Goal: Task Accomplishment & Management: Use online tool/utility

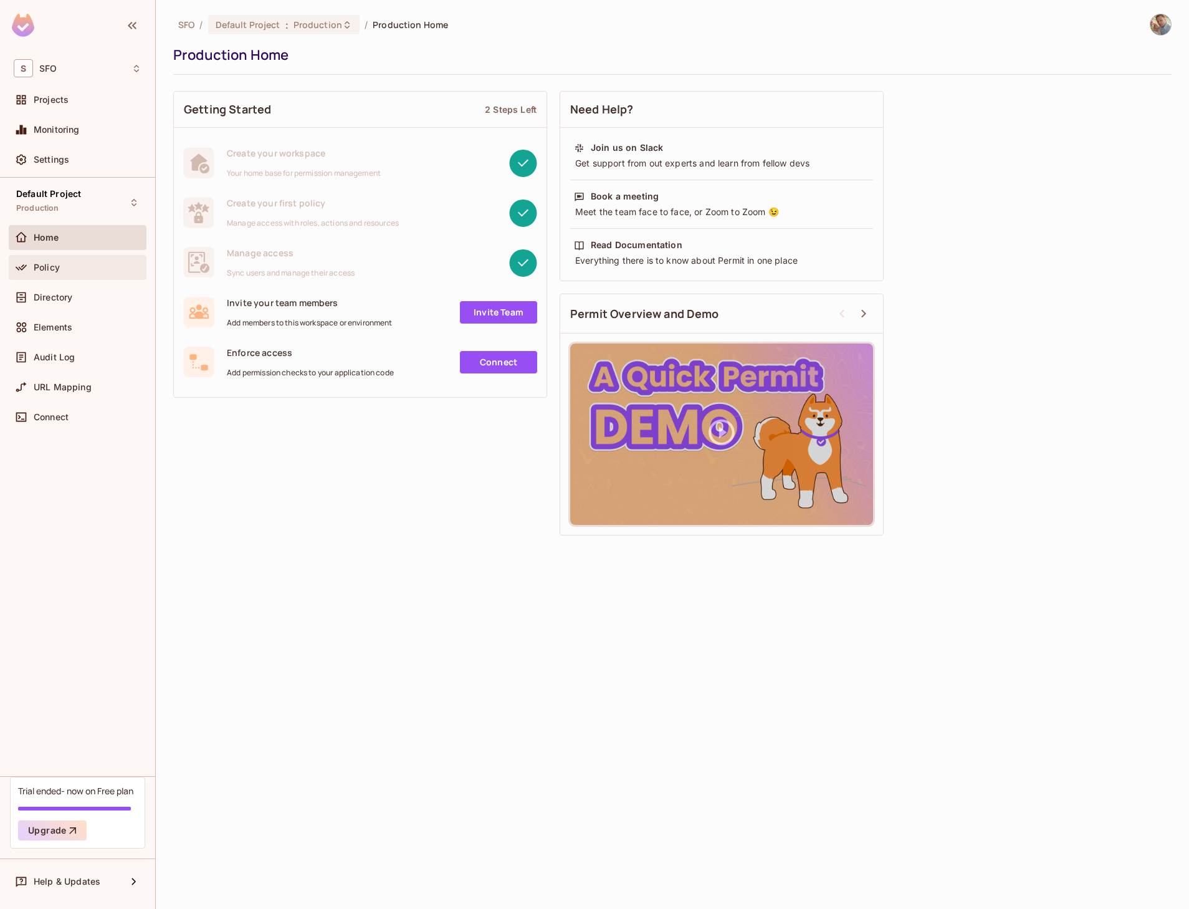
click at [49, 275] on div "Policy" at bounding box center [78, 267] width 138 height 25
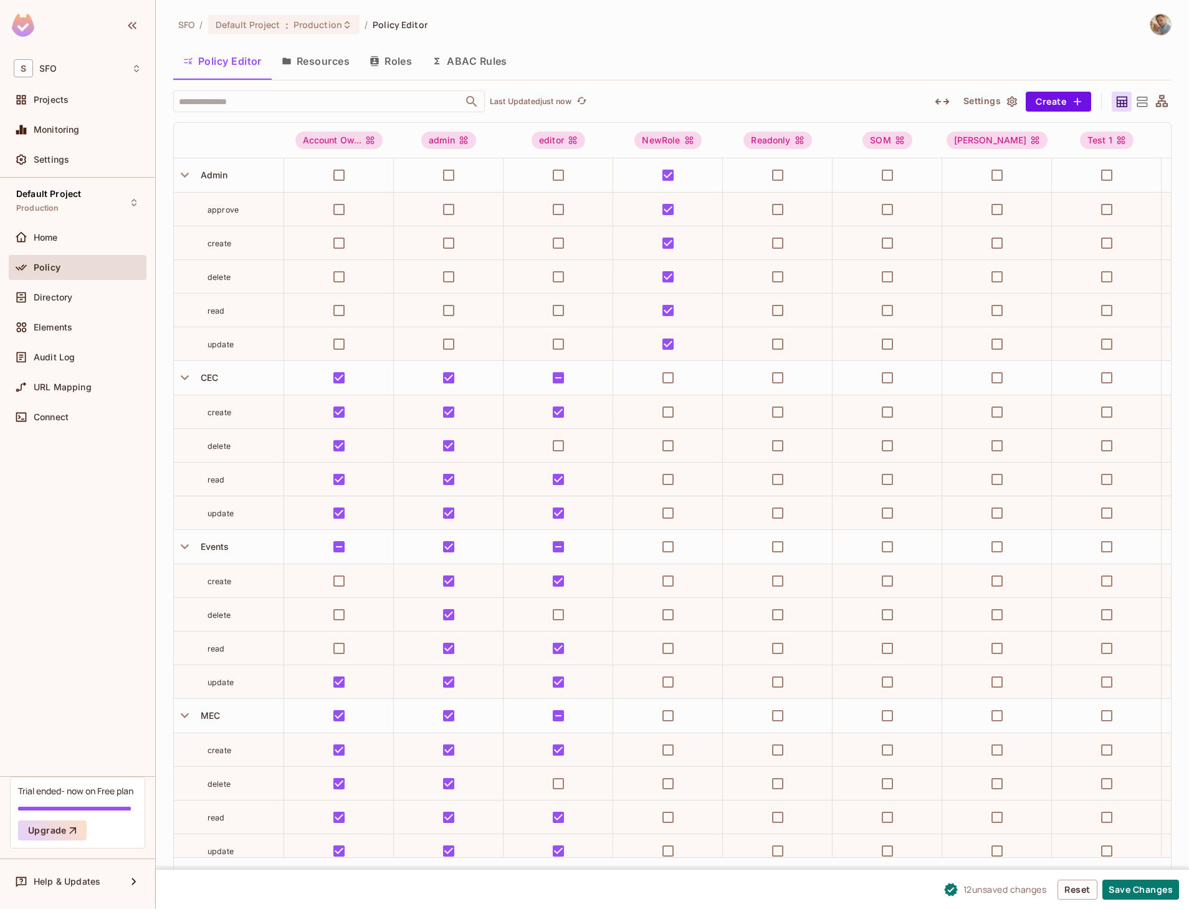
scroll to position [1, 0]
click at [185, 179] on icon "button" at bounding box center [184, 173] width 17 height 17
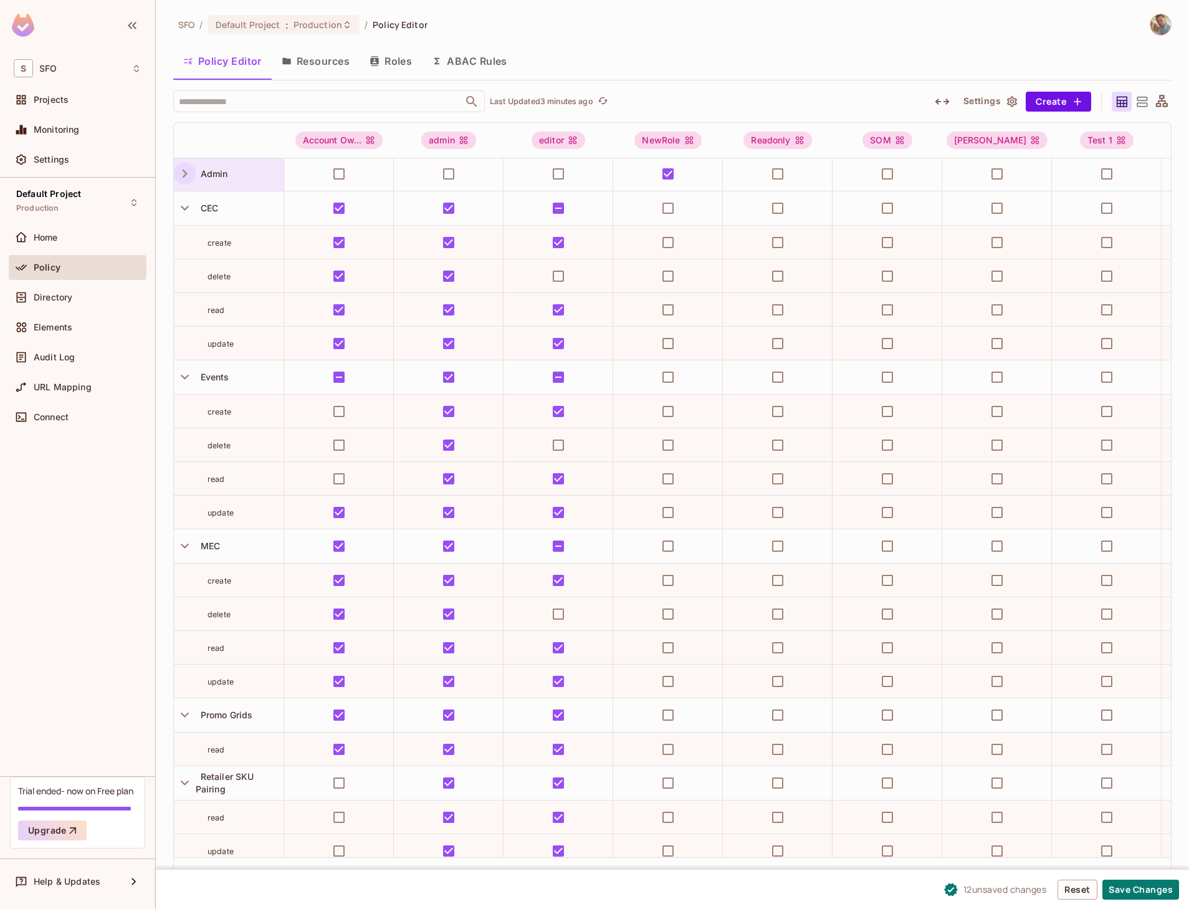
click at [183, 176] on icon "button" at bounding box center [185, 174] width 5 height 8
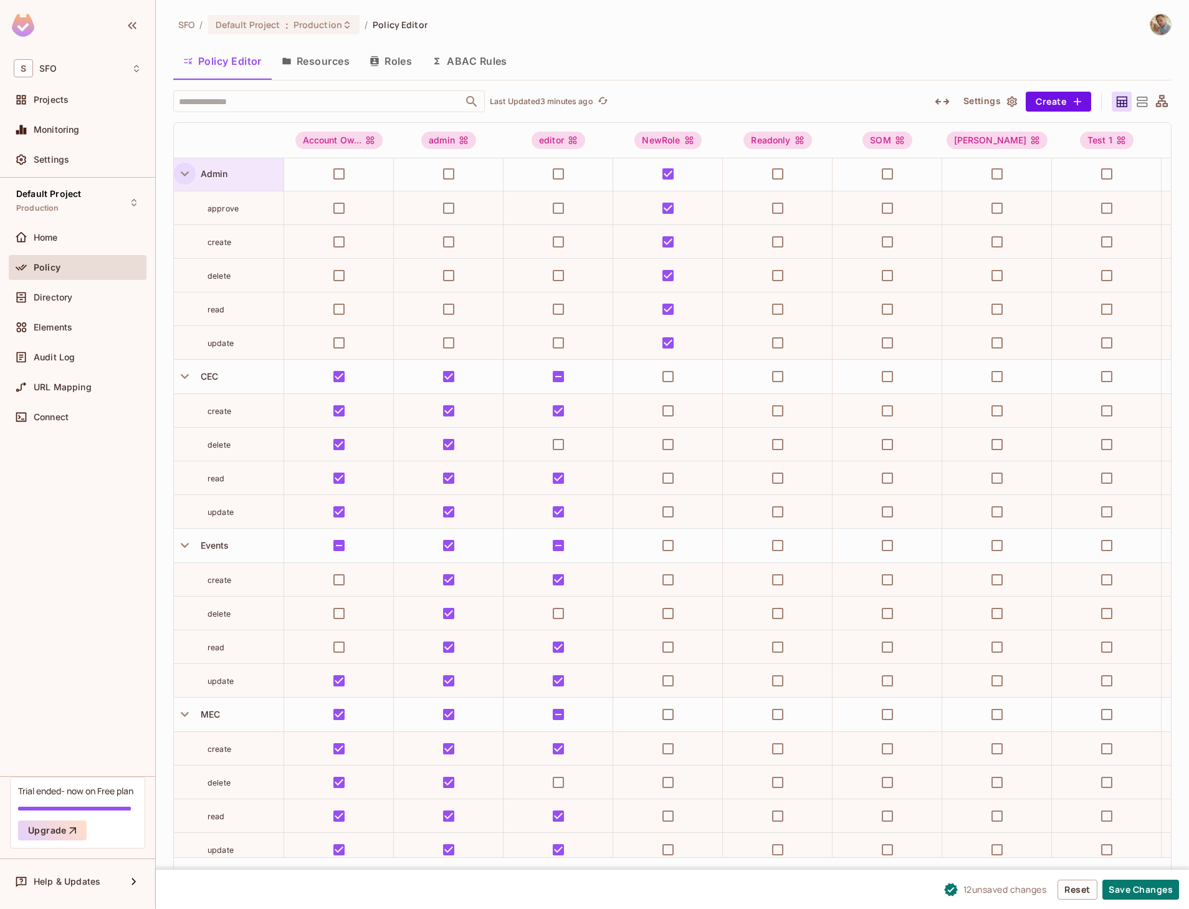
click at [183, 171] on icon "button" at bounding box center [184, 173] width 17 height 17
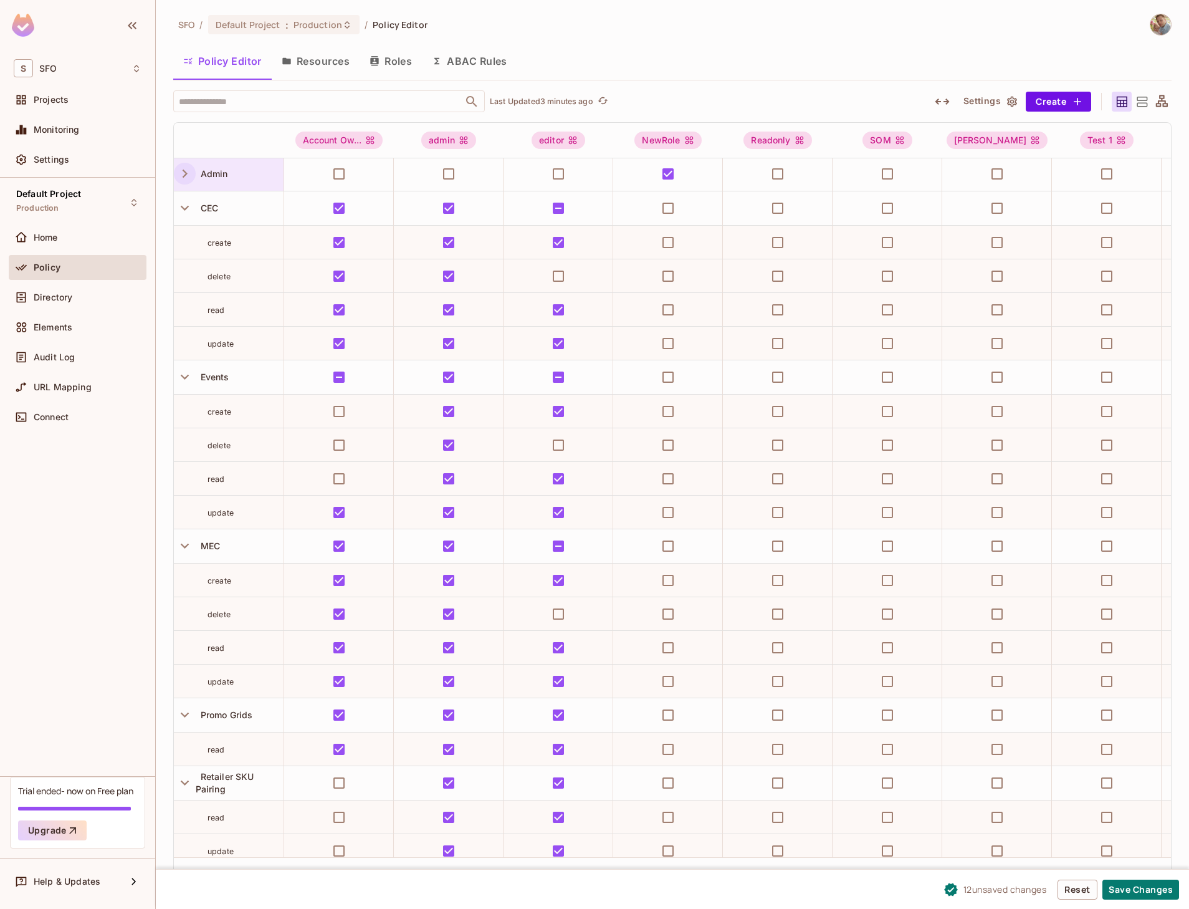
click at [184, 173] on icon "button" at bounding box center [184, 173] width 17 height 17
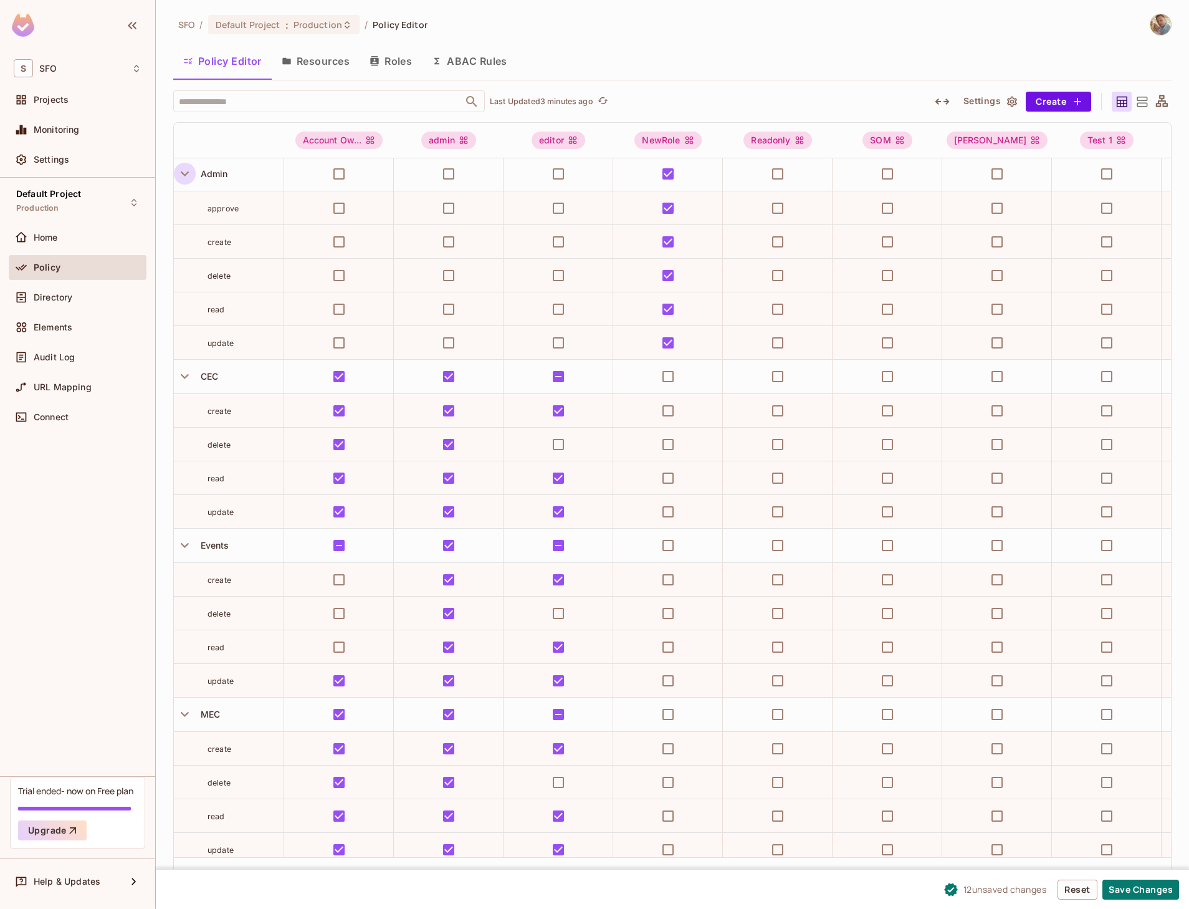
click at [186, 173] on icon "button" at bounding box center [185, 173] width 8 height 5
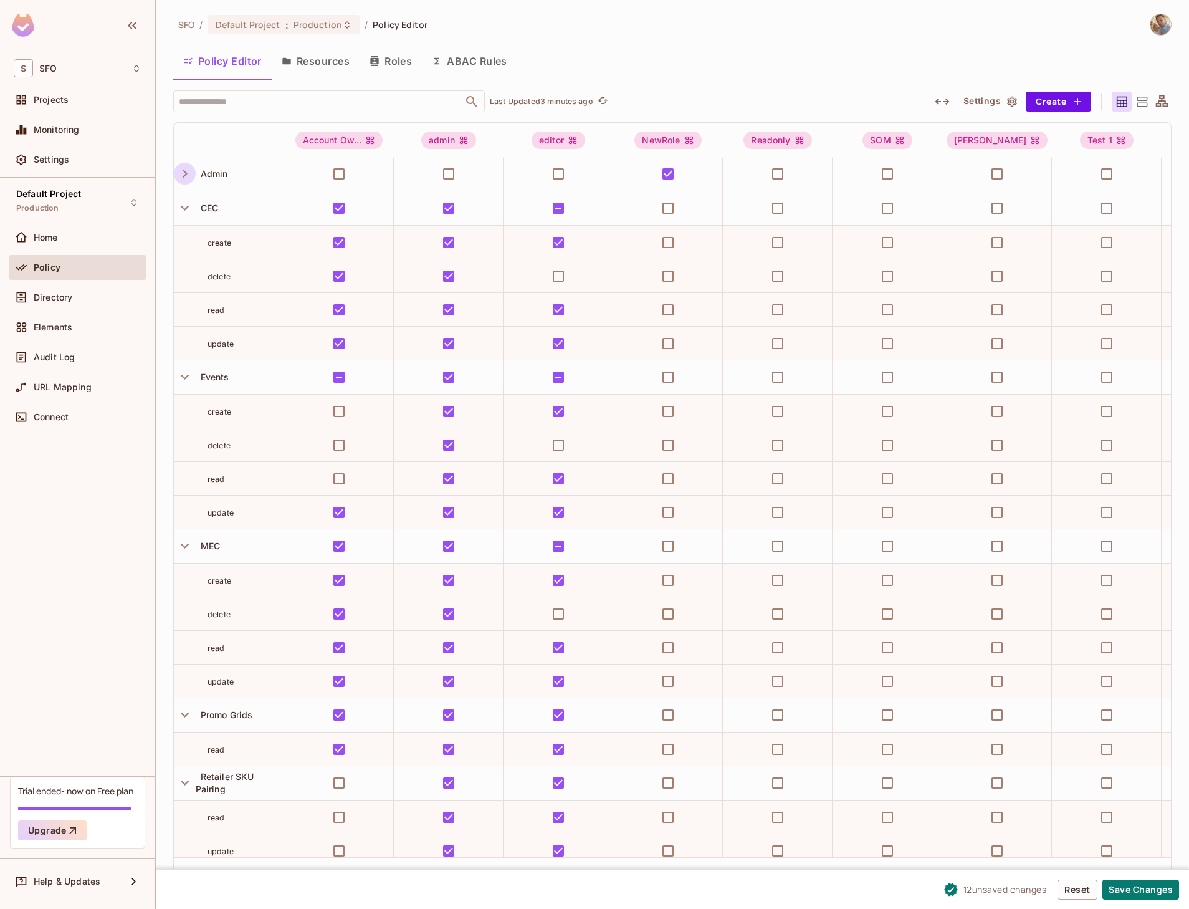
click at [186, 173] on icon "button" at bounding box center [185, 174] width 5 height 8
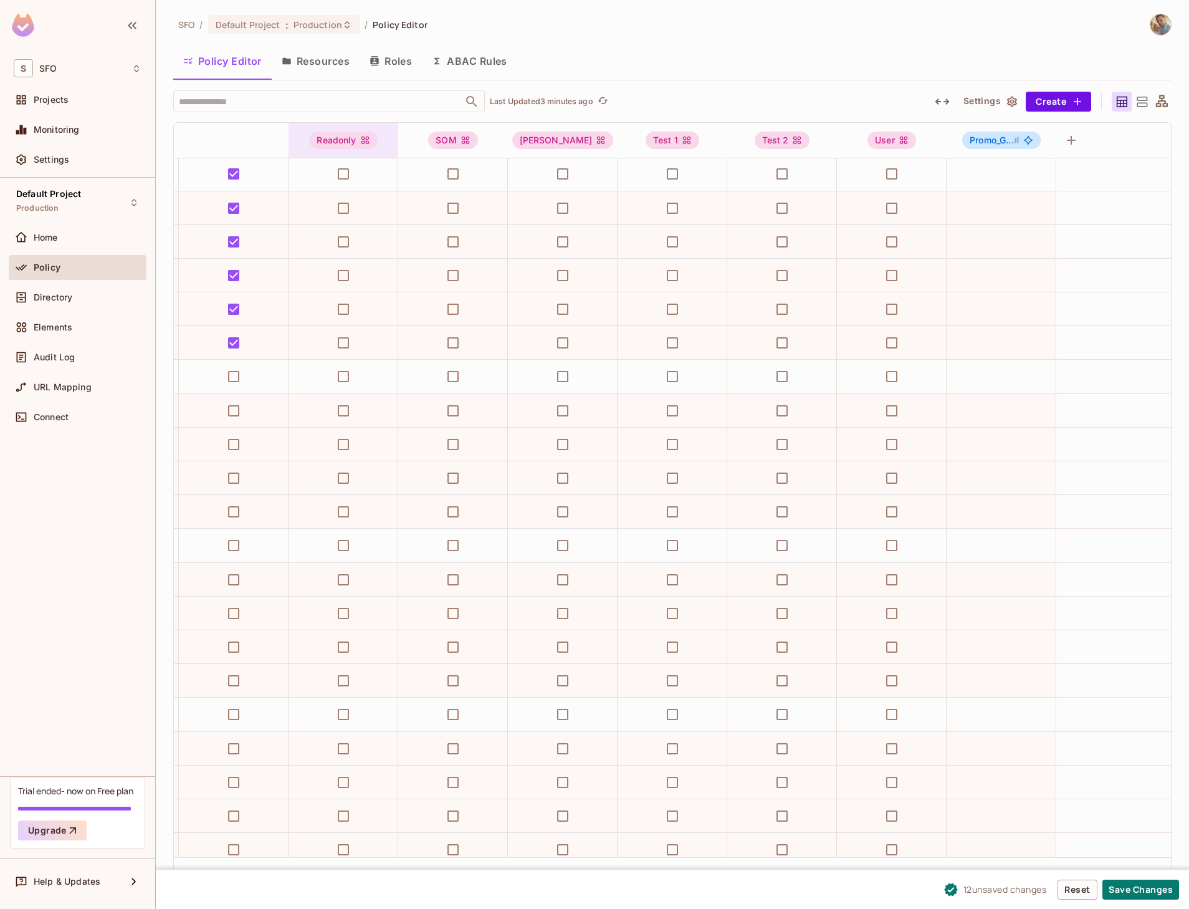
scroll to position [1, 459]
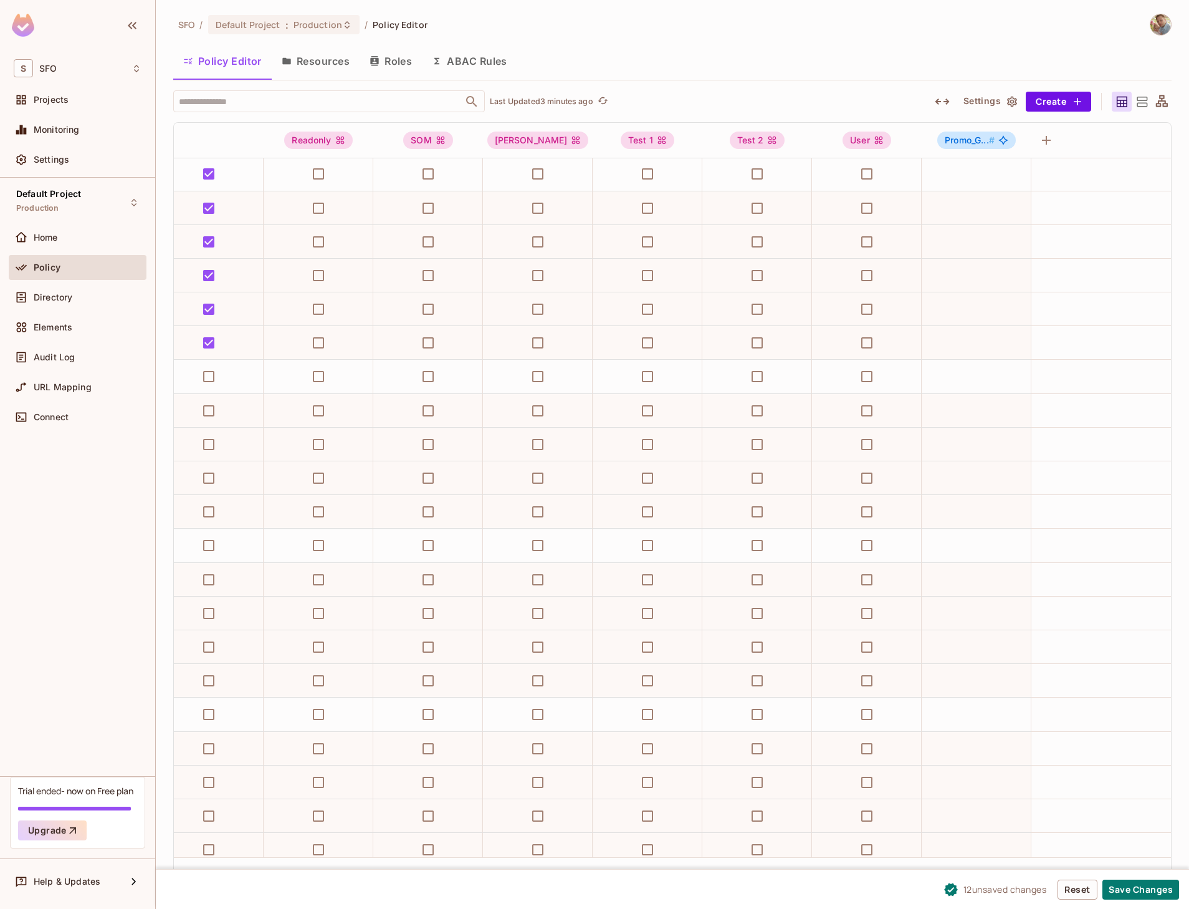
click at [1064, 136] on th at bounding box center [1116, 141] width 110 height 36
click at [1050, 141] on icon "button" at bounding box center [1046, 140] width 15 height 15
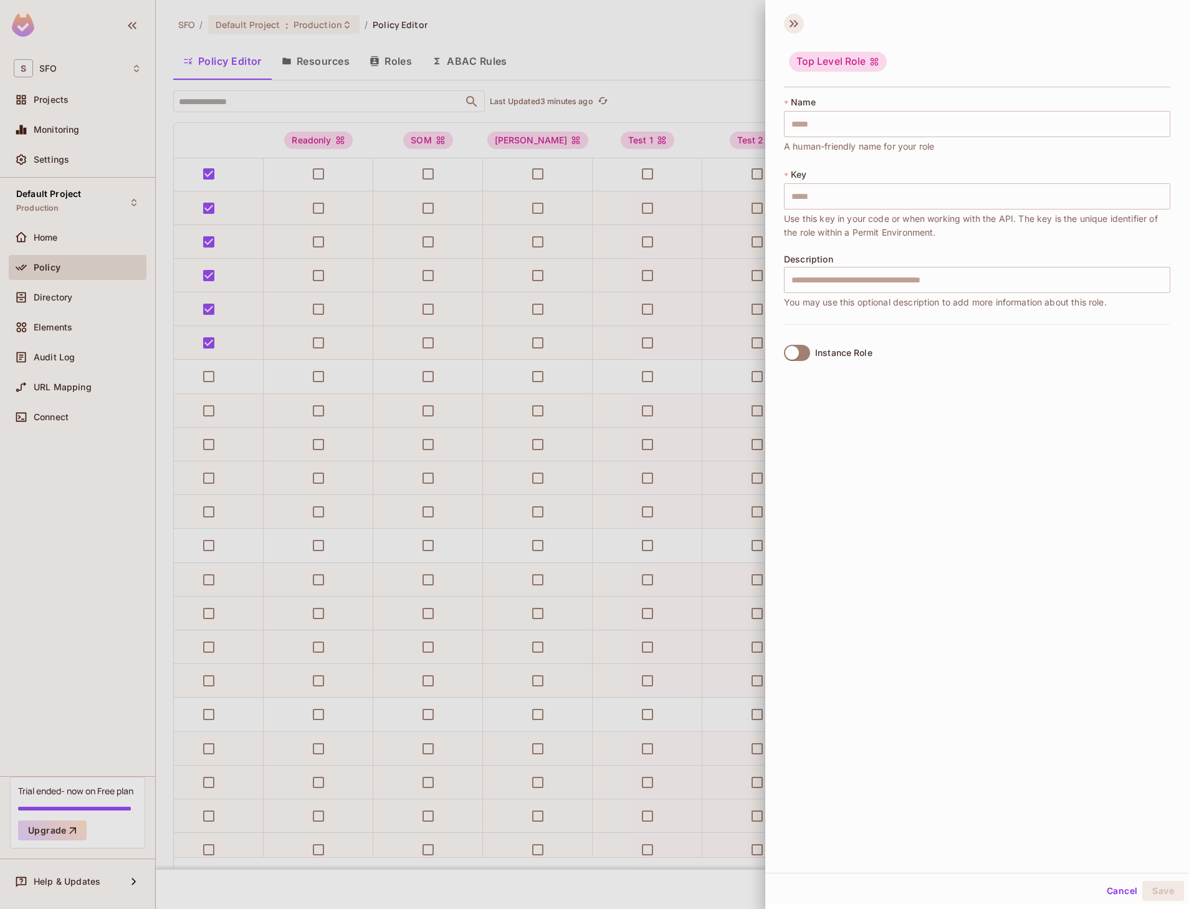
click at [802, 20] on icon at bounding box center [794, 24] width 20 height 20
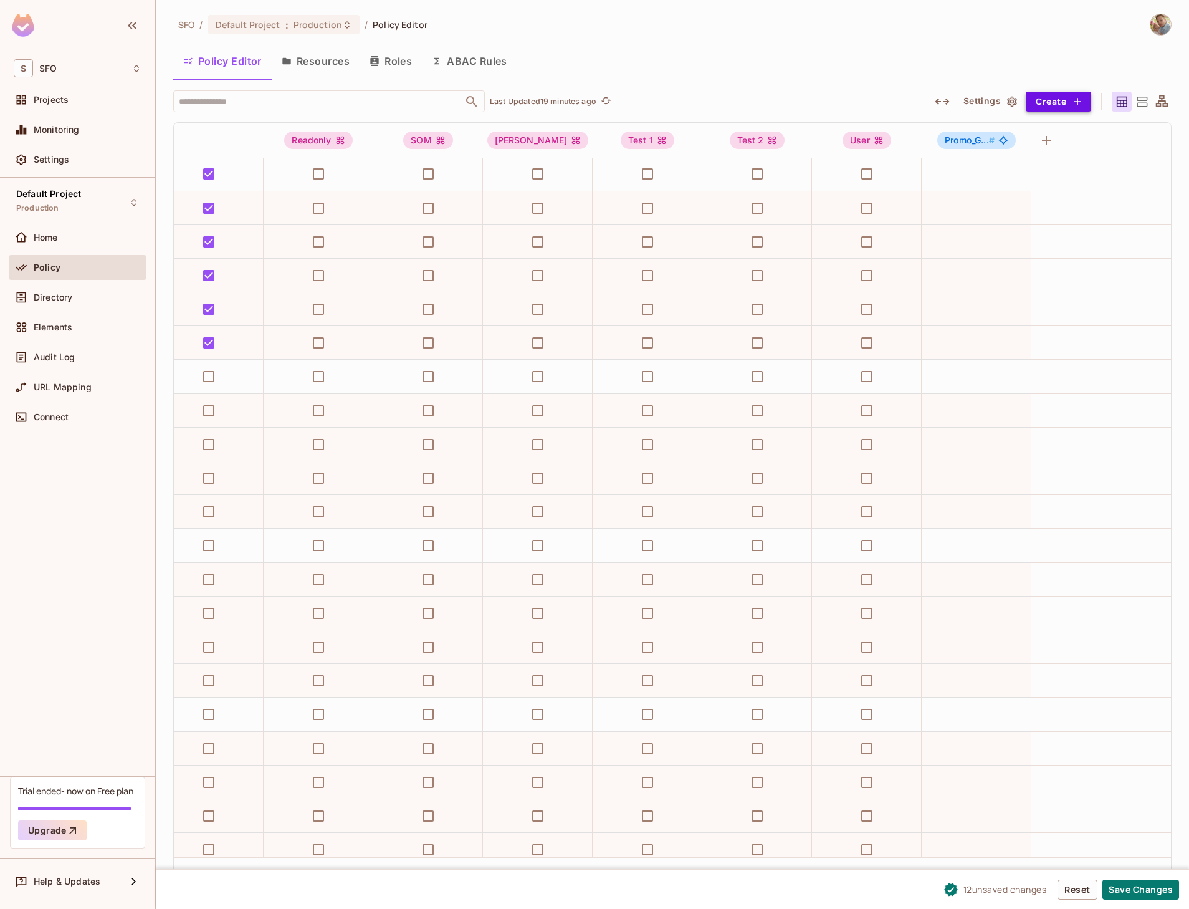
click at [1080, 102] on icon "button" at bounding box center [1077, 101] width 12 height 12
click at [921, 56] on div at bounding box center [594, 454] width 1189 height 909
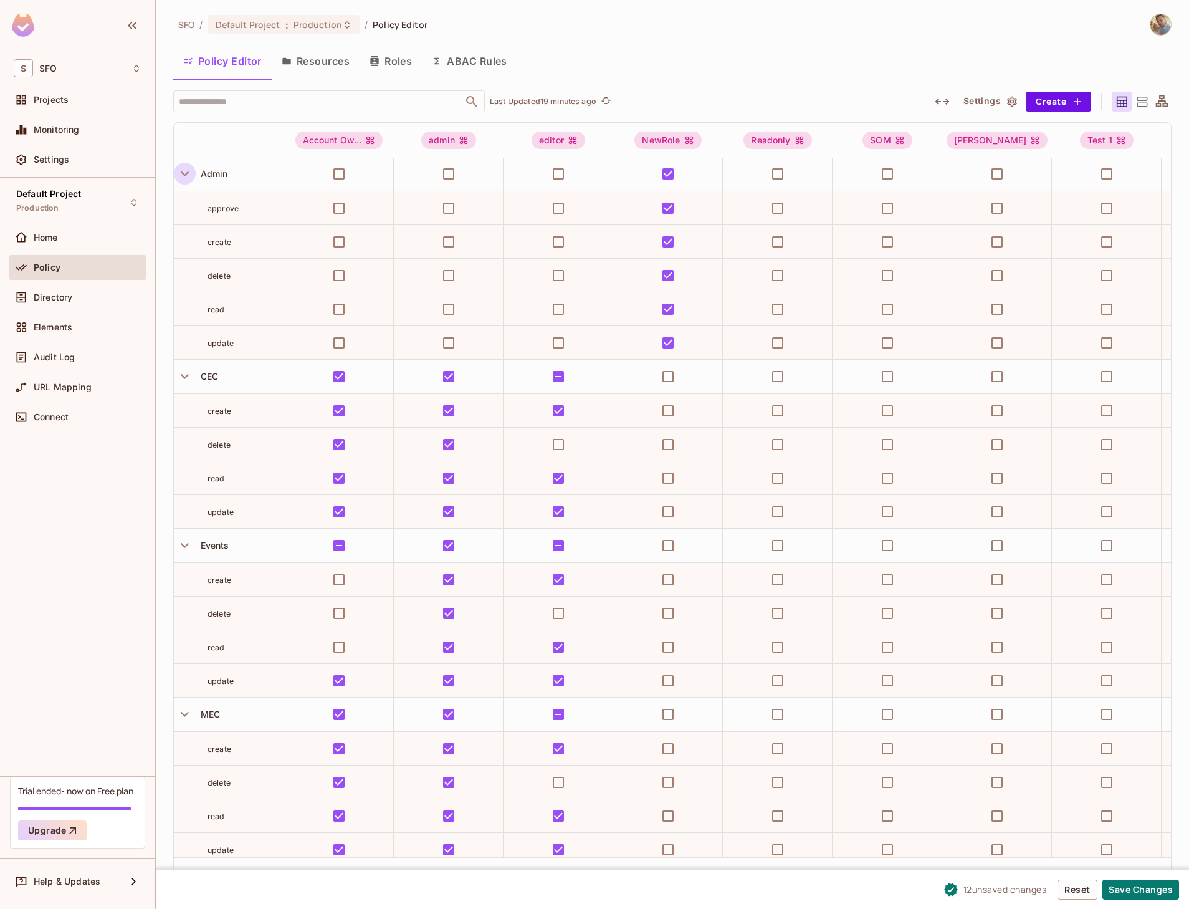
scroll to position [587, 0]
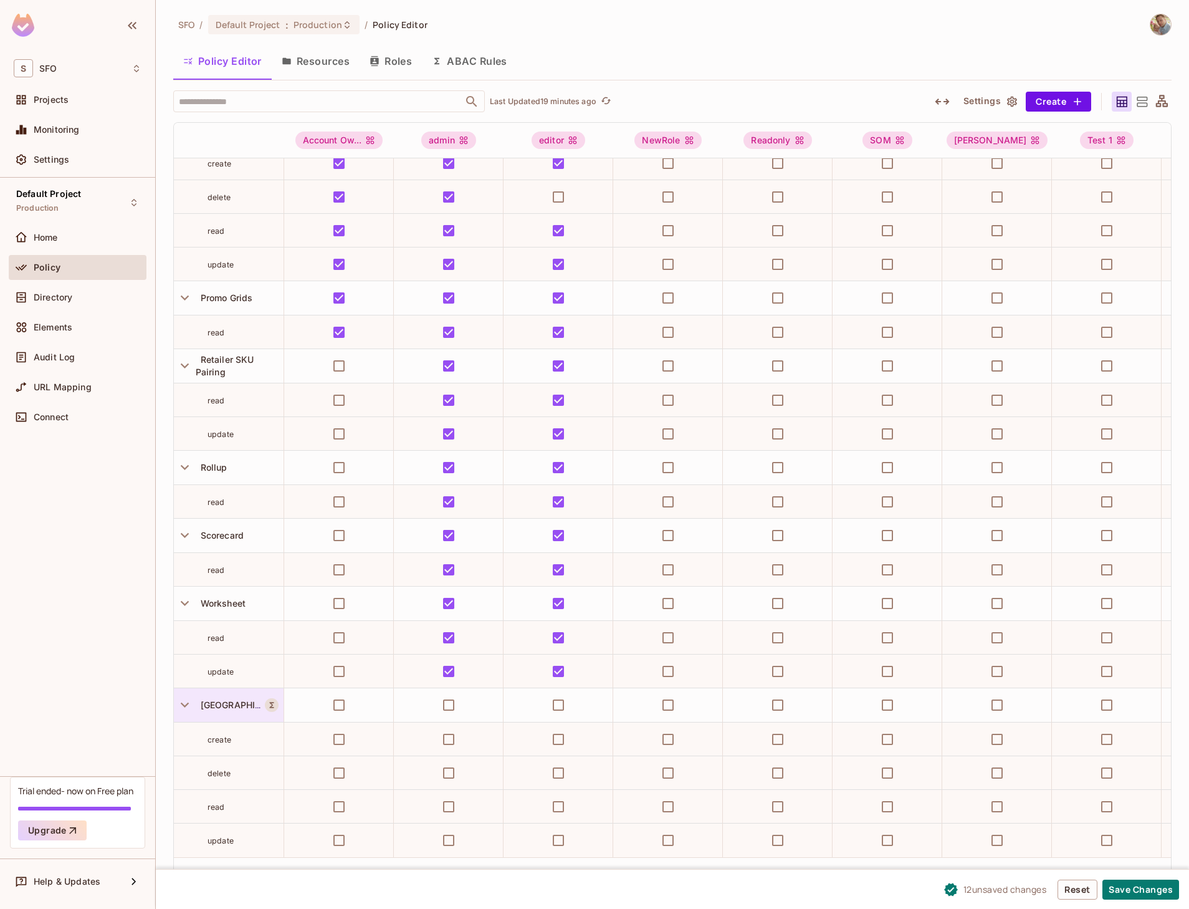
click at [213, 706] on span "[GEOGRAPHIC_DATA]" at bounding box center [243, 704] width 95 height 11
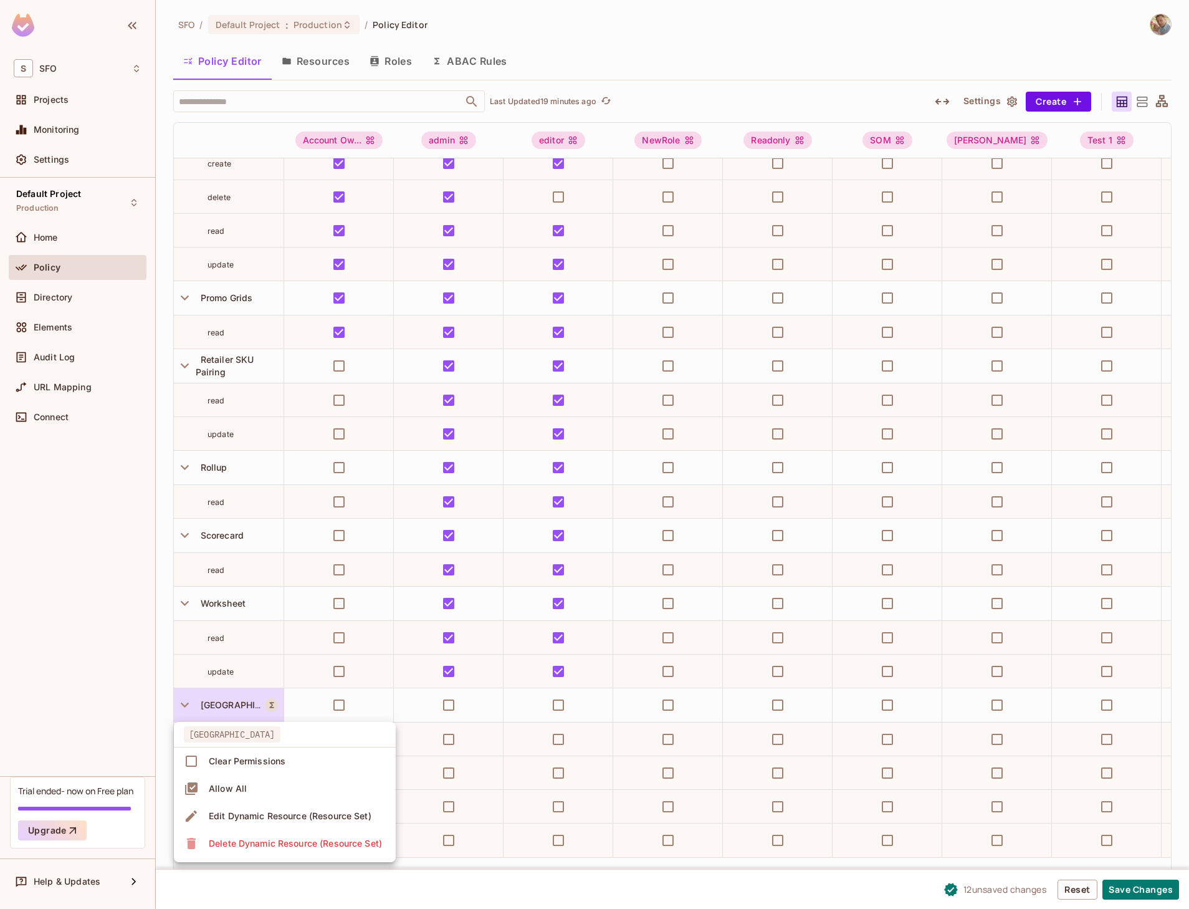
click at [214, 706] on div at bounding box center [594, 454] width 1189 height 909
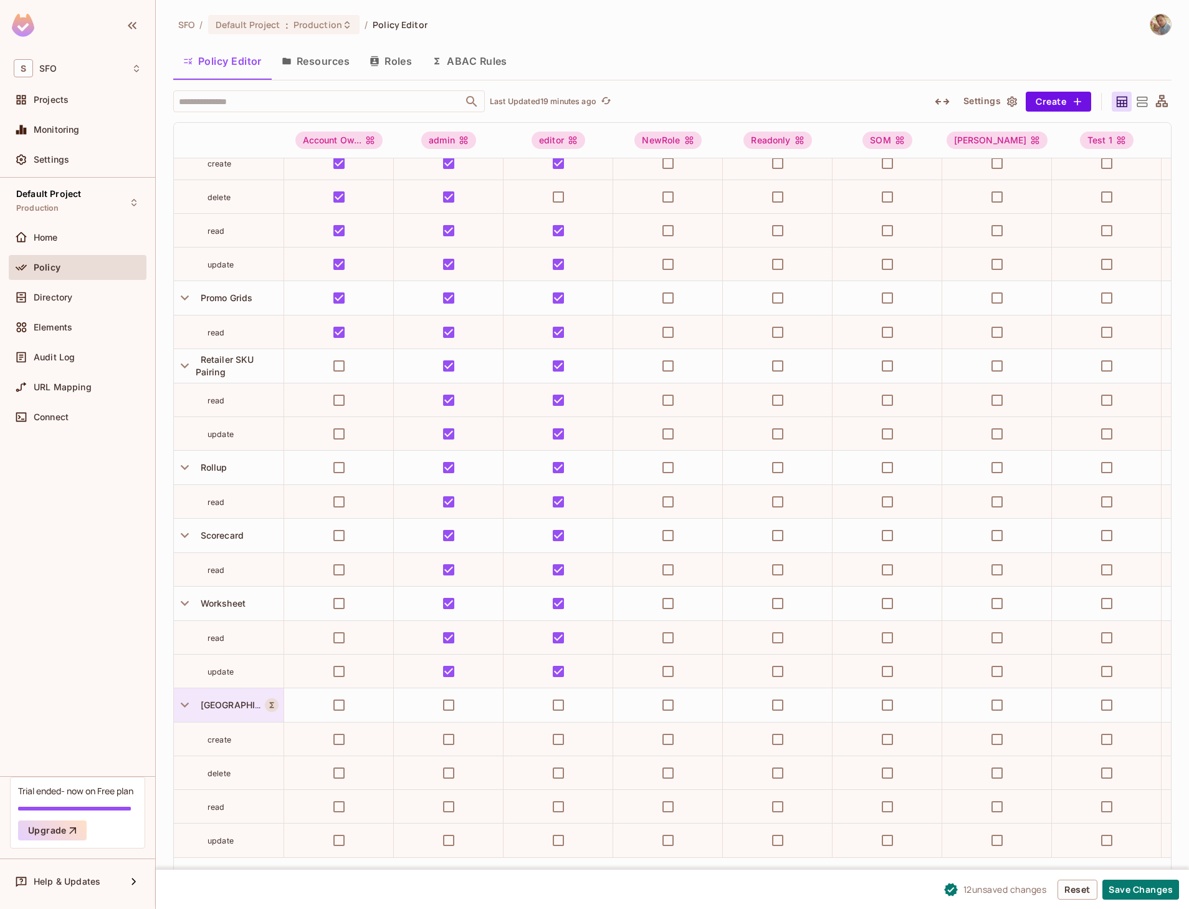
click at [240, 703] on div "[GEOGRAPHIC_DATA]" at bounding box center [230, 705] width 69 height 12
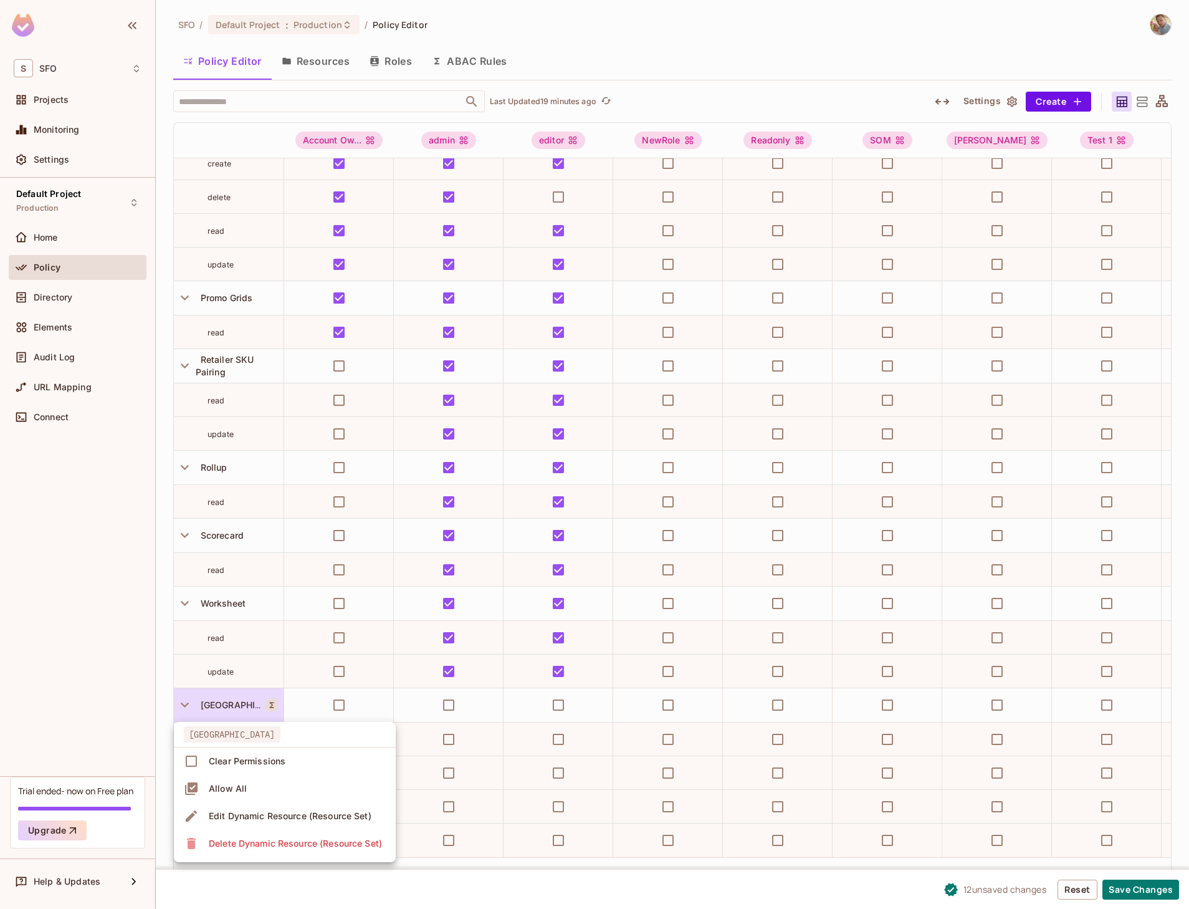
click at [272, 704] on div at bounding box center [594, 454] width 1189 height 909
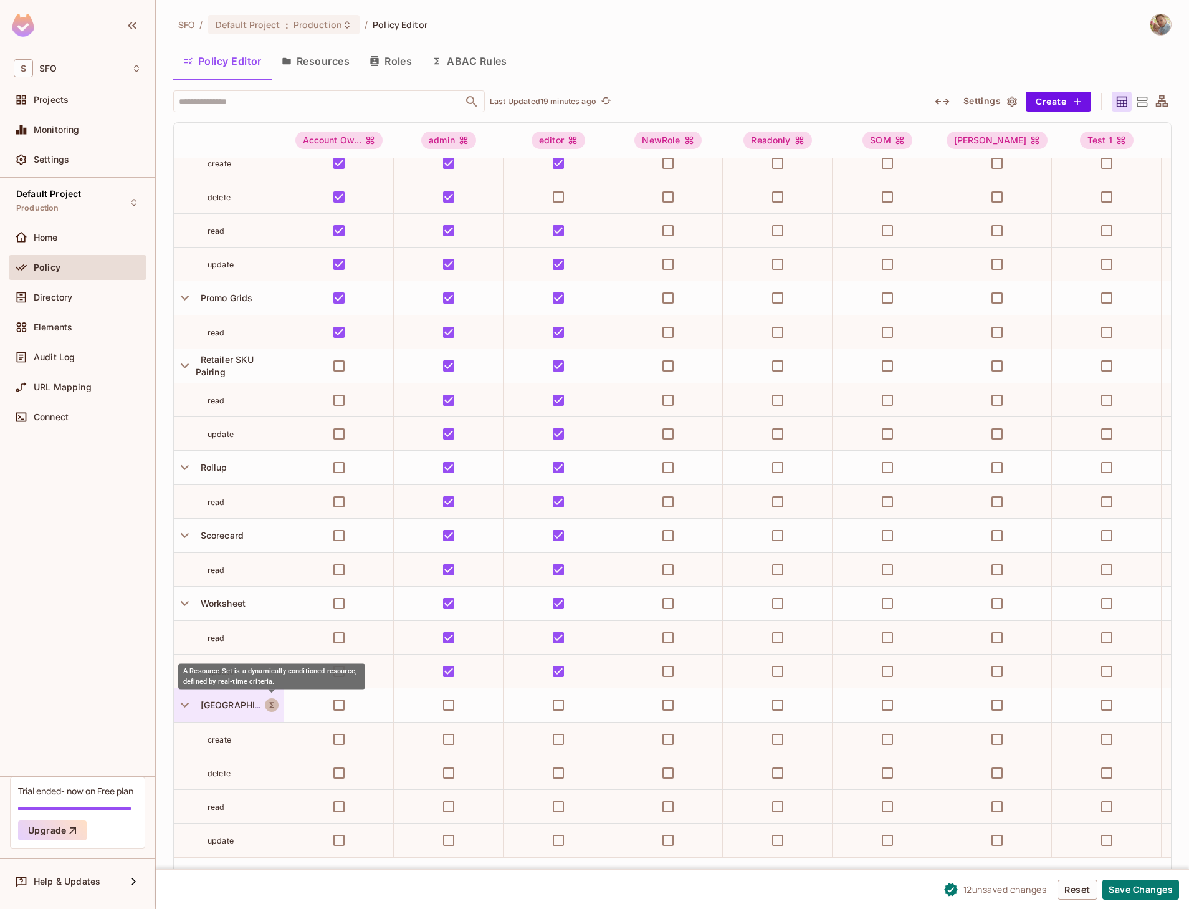
click at [273, 704] on icon "A Resource Set is a dynamically conditioned resource, defined by real-time crit…" at bounding box center [271, 705] width 9 height 9
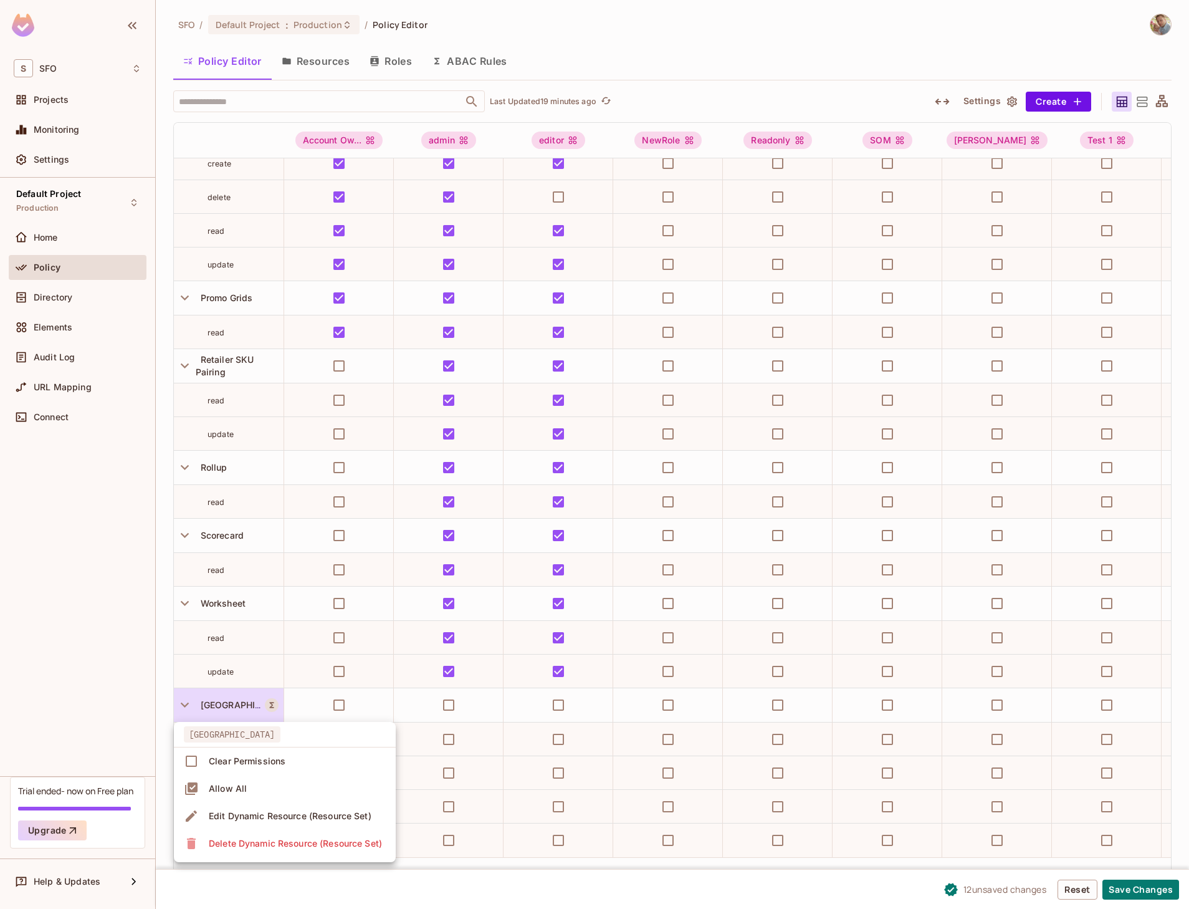
click at [243, 820] on div "Edit Dynamic Resource (Resource Set)" at bounding box center [290, 816] width 163 height 12
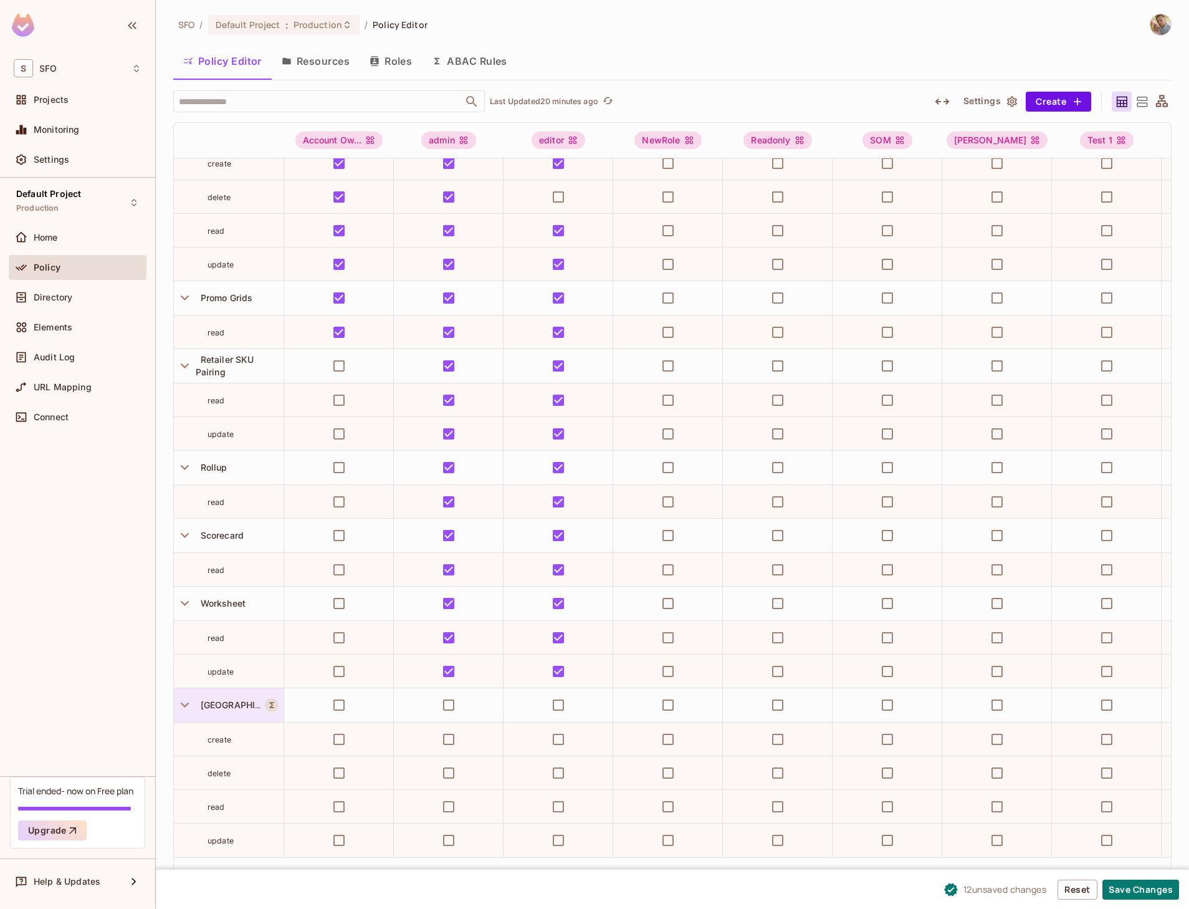
click at [266, 698] on div "[GEOGRAPHIC_DATA]" at bounding box center [229, 705] width 110 height 34
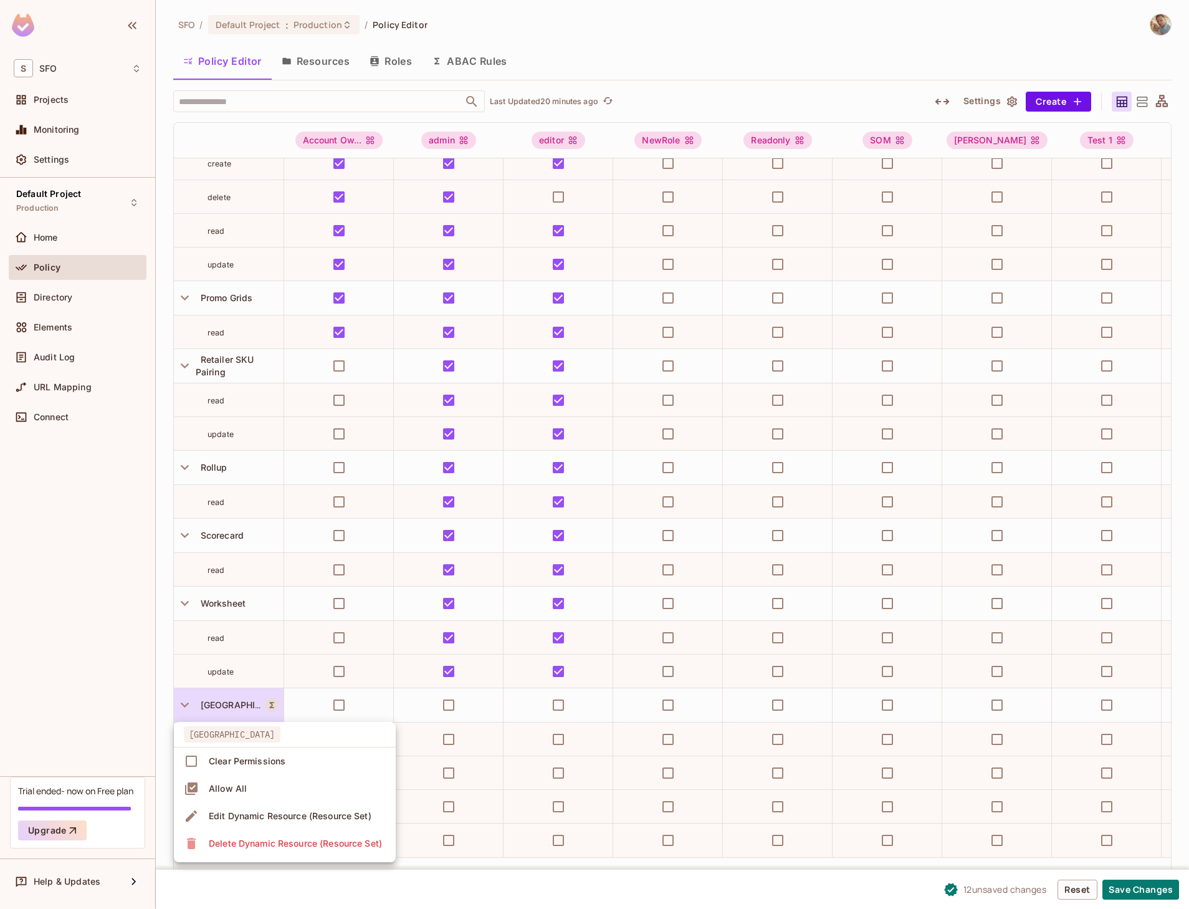
click at [218, 818] on div "Edit Dynamic Resource (Resource Set)" at bounding box center [290, 816] width 163 height 12
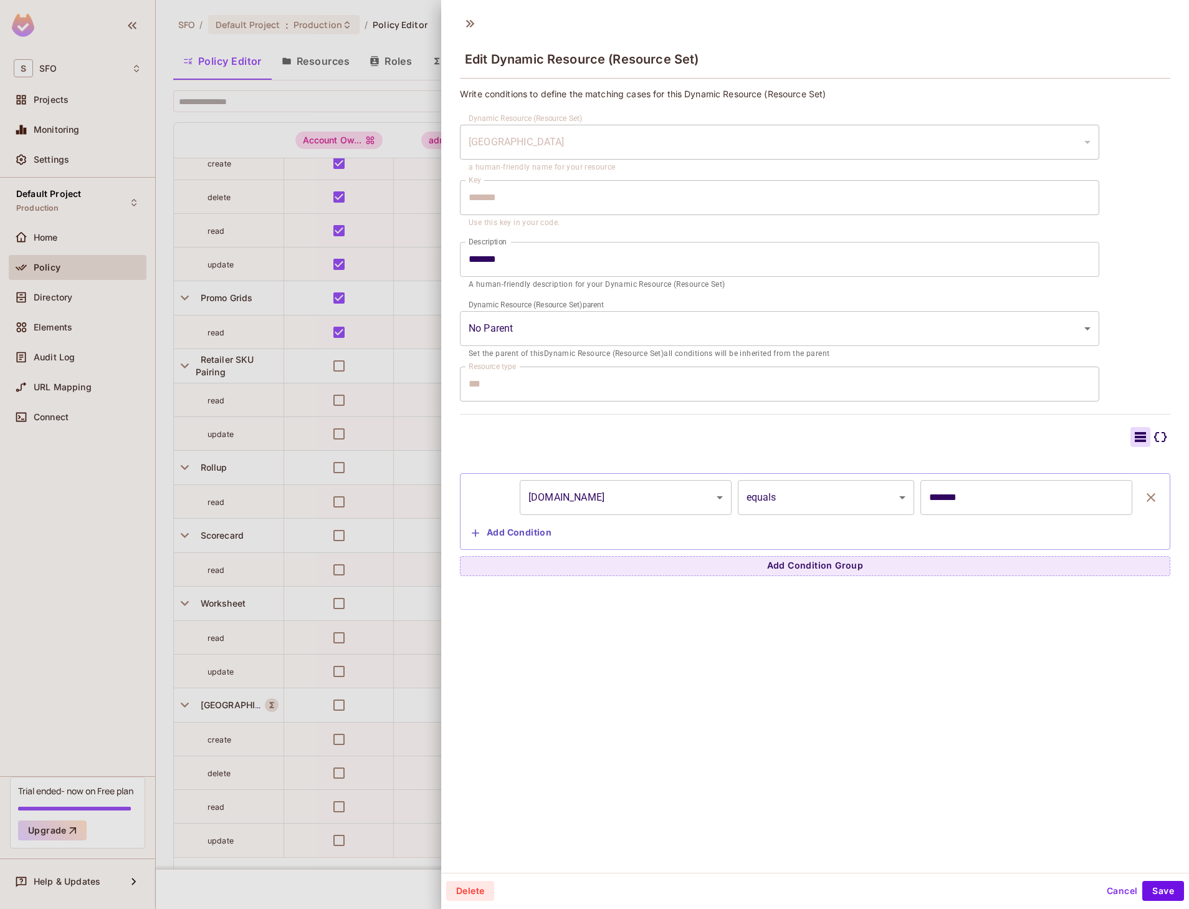
scroll to position [2, 0]
click at [170, 701] on div at bounding box center [594, 454] width 1189 height 909
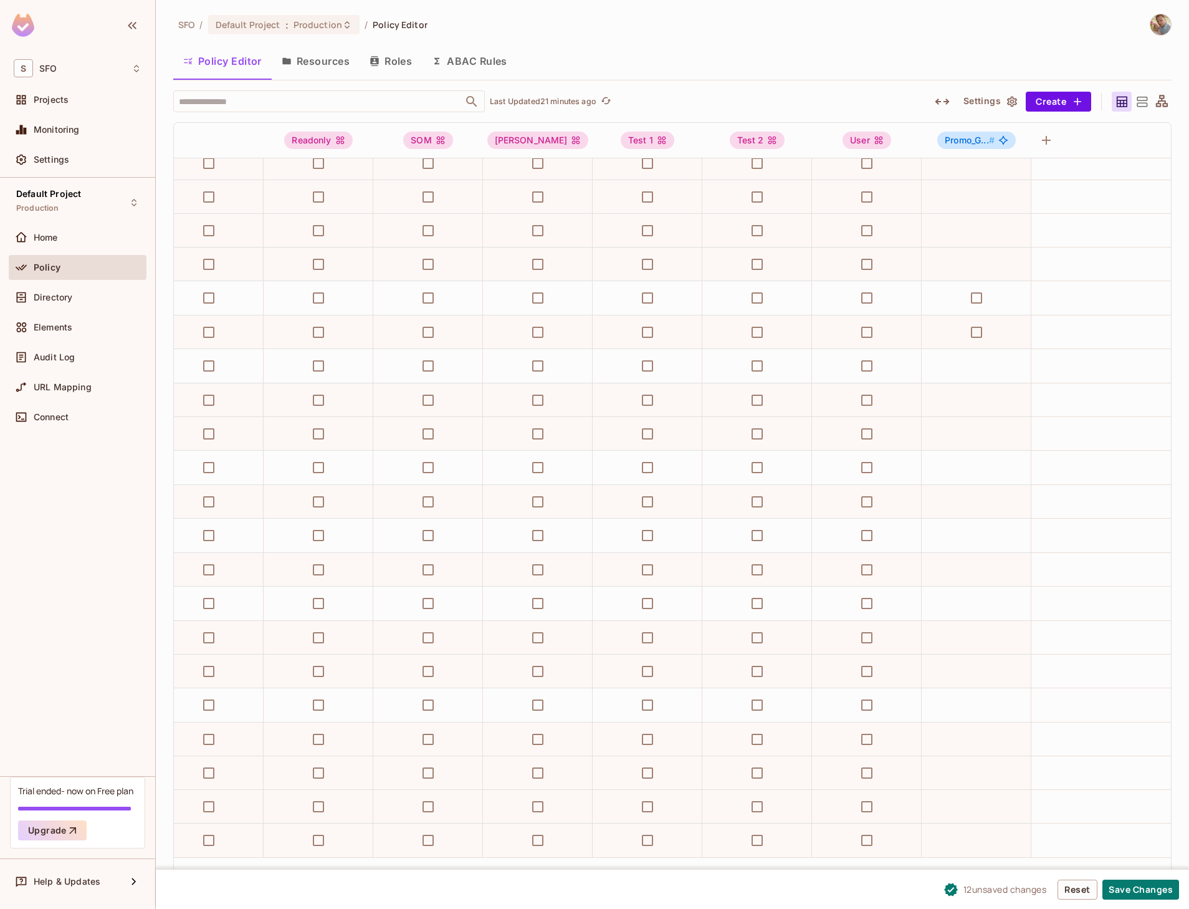
scroll to position [587, 457]
click at [980, 133] on div "Promo_G... #" at bounding box center [979, 140] width 79 height 17
click at [980, 252] on div "Edit Role" at bounding box center [977, 252] width 37 height 12
click at [983, 134] on div "Promo_G... #" at bounding box center [979, 140] width 79 height 17
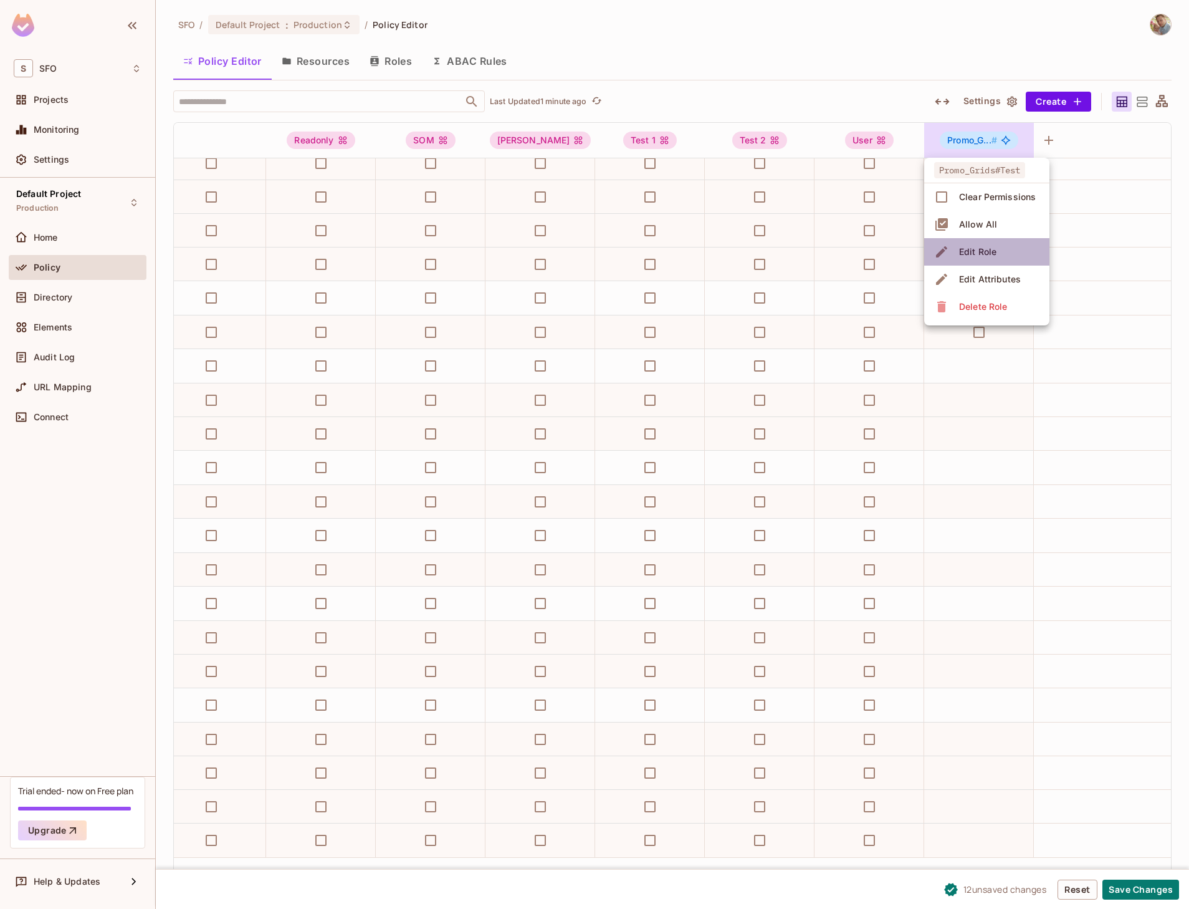
click at [971, 251] on div "Edit Role" at bounding box center [977, 252] width 37 height 12
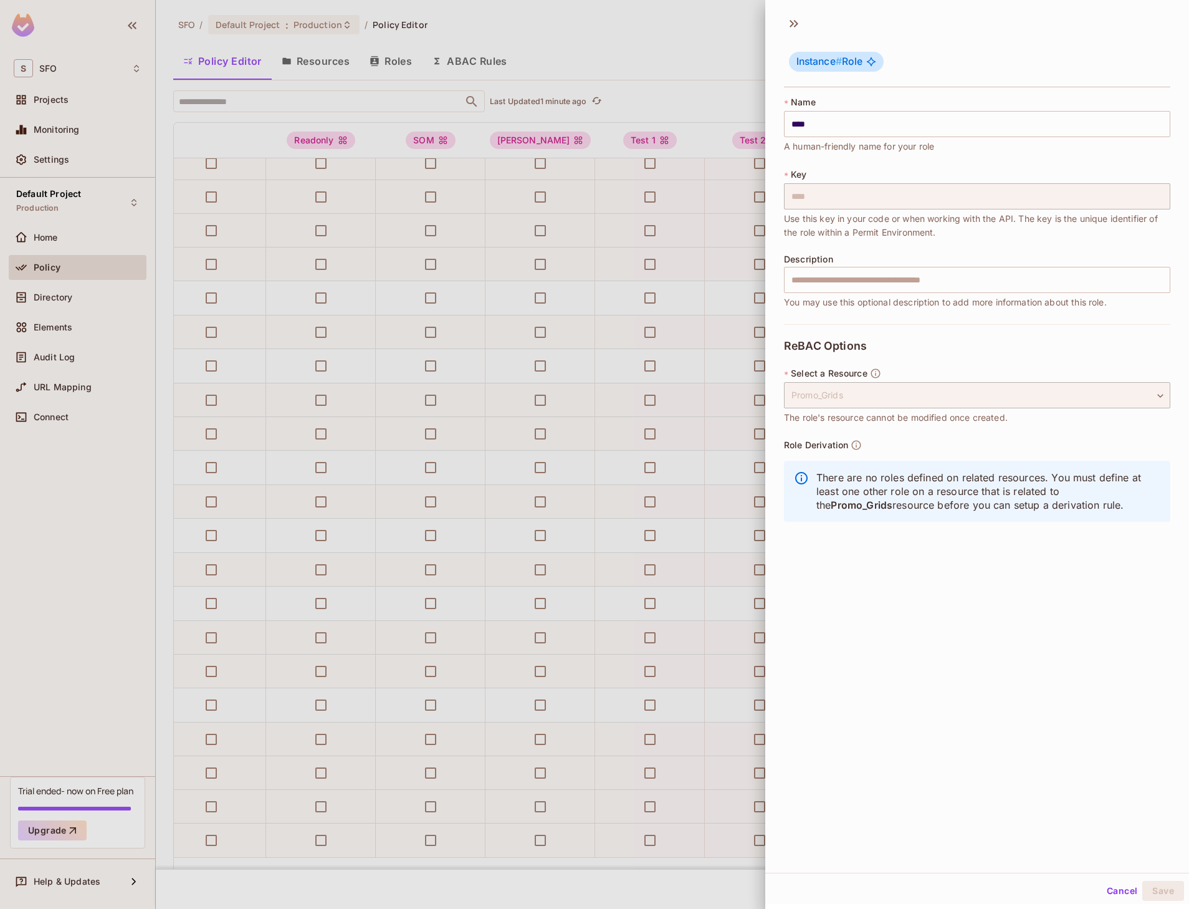
click at [731, 25] on div at bounding box center [594, 454] width 1189 height 909
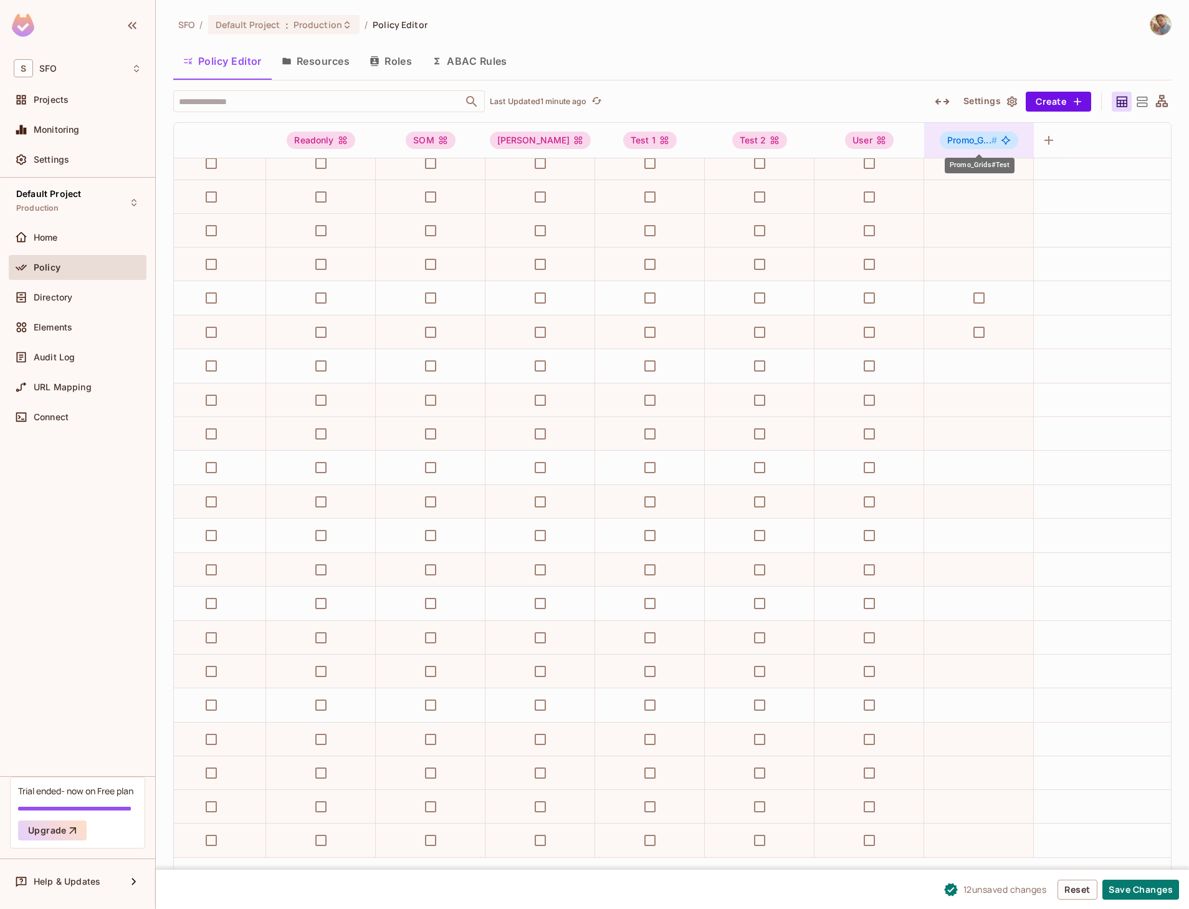
click at [1002, 136] on icon "Promo_Grids#Test" at bounding box center [1006, 140] width 10 height 10
click at [964, 287] on span "Edit Attributes" at bounding box center [989, 279] width 69 height 20
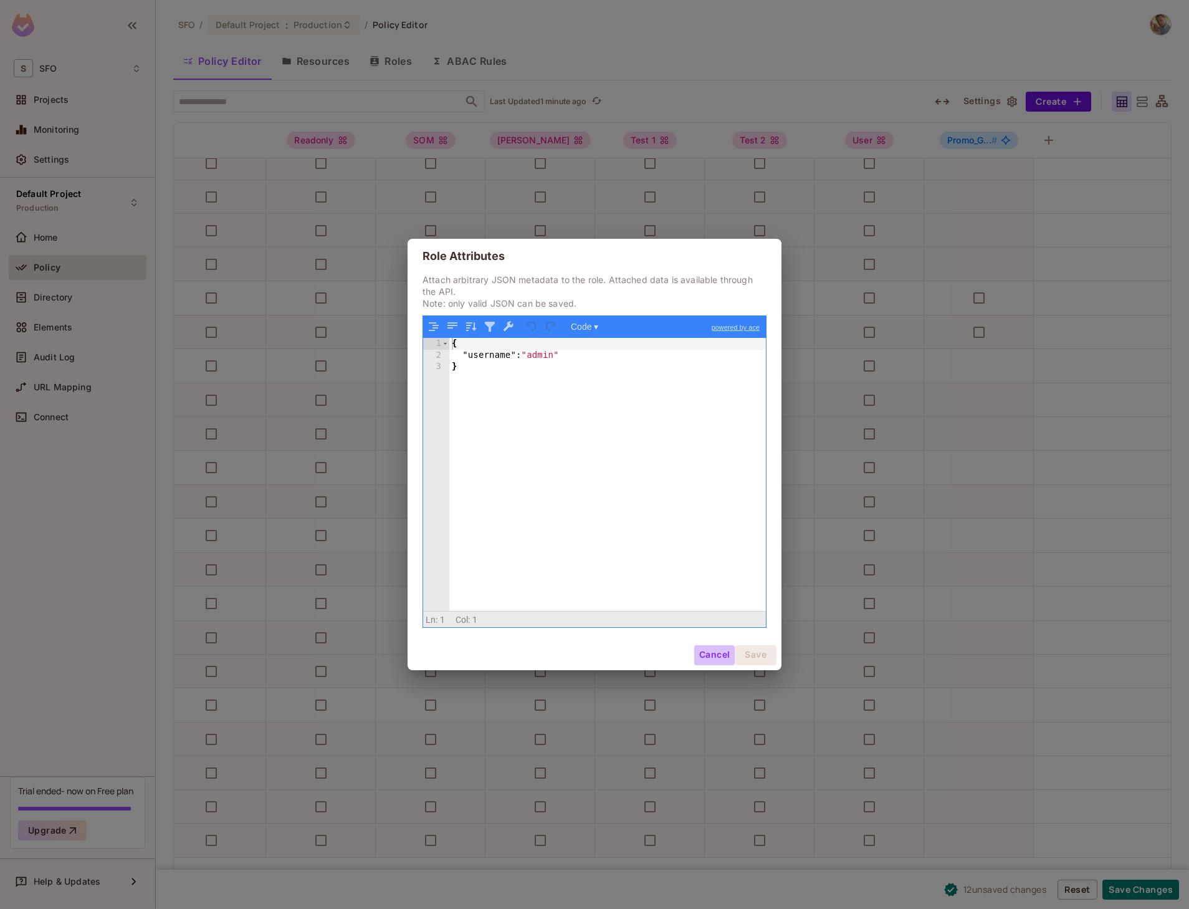
click at [706, 651] on button "Cancel" at bounding box center [714, 655] width 41 height 20
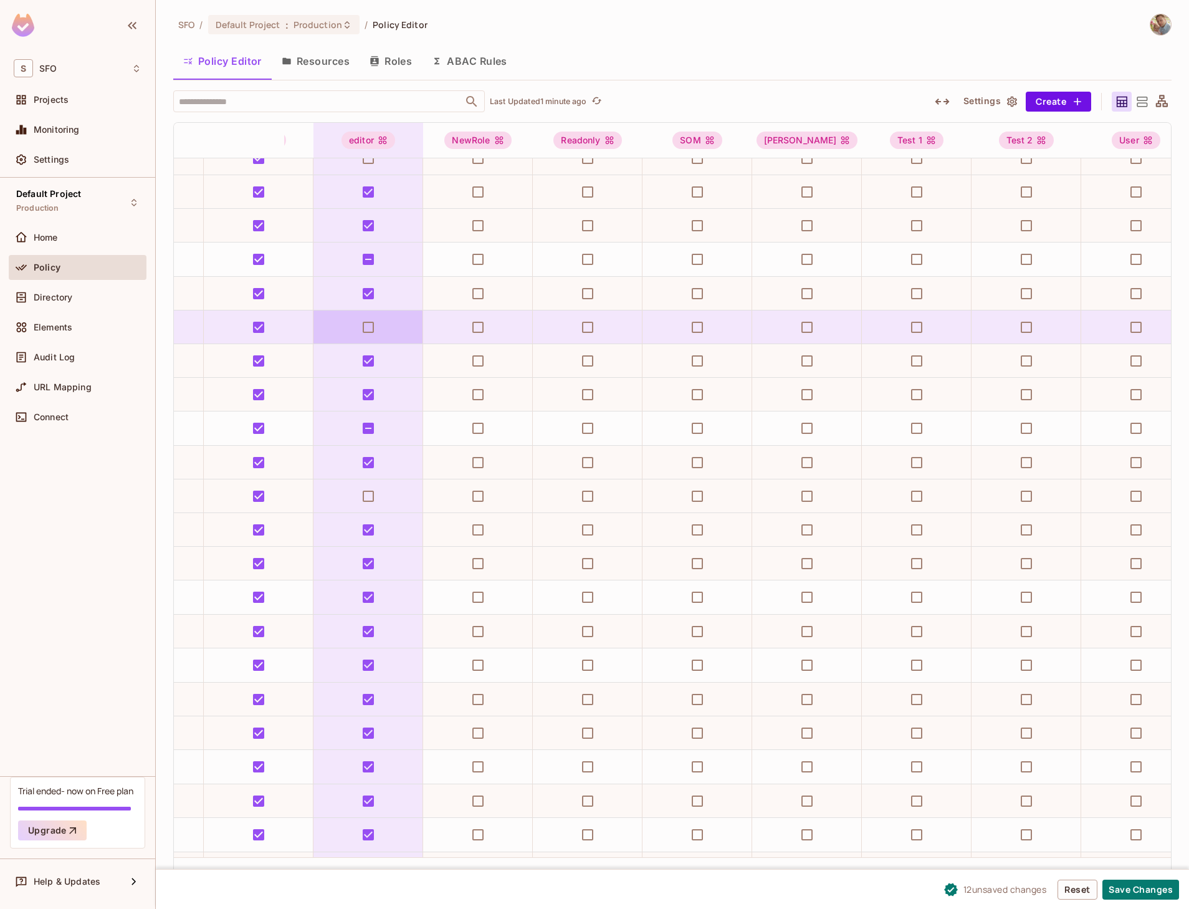
scroll to position [287, 0]
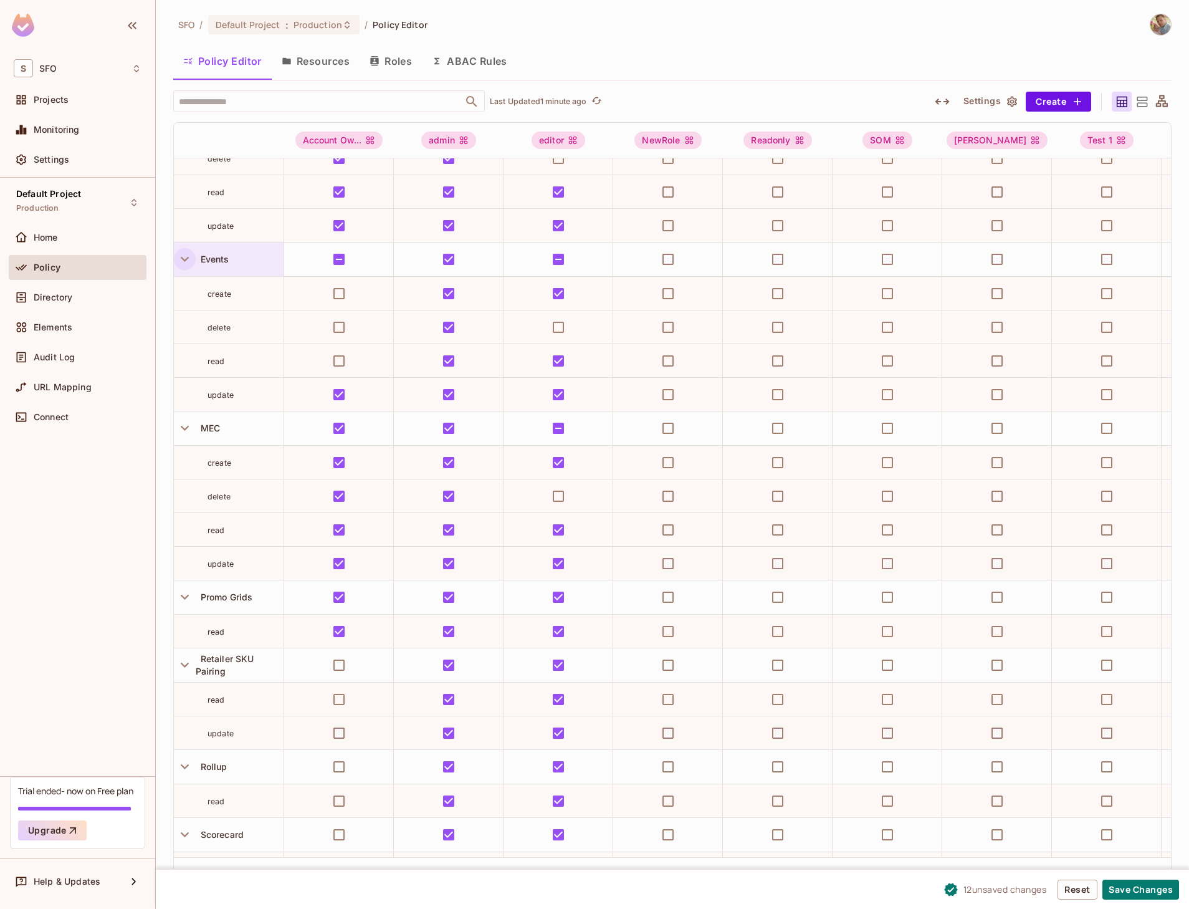
click at [181, 254] on icon "button" at bounding box center [184, 259] width 17 height 17
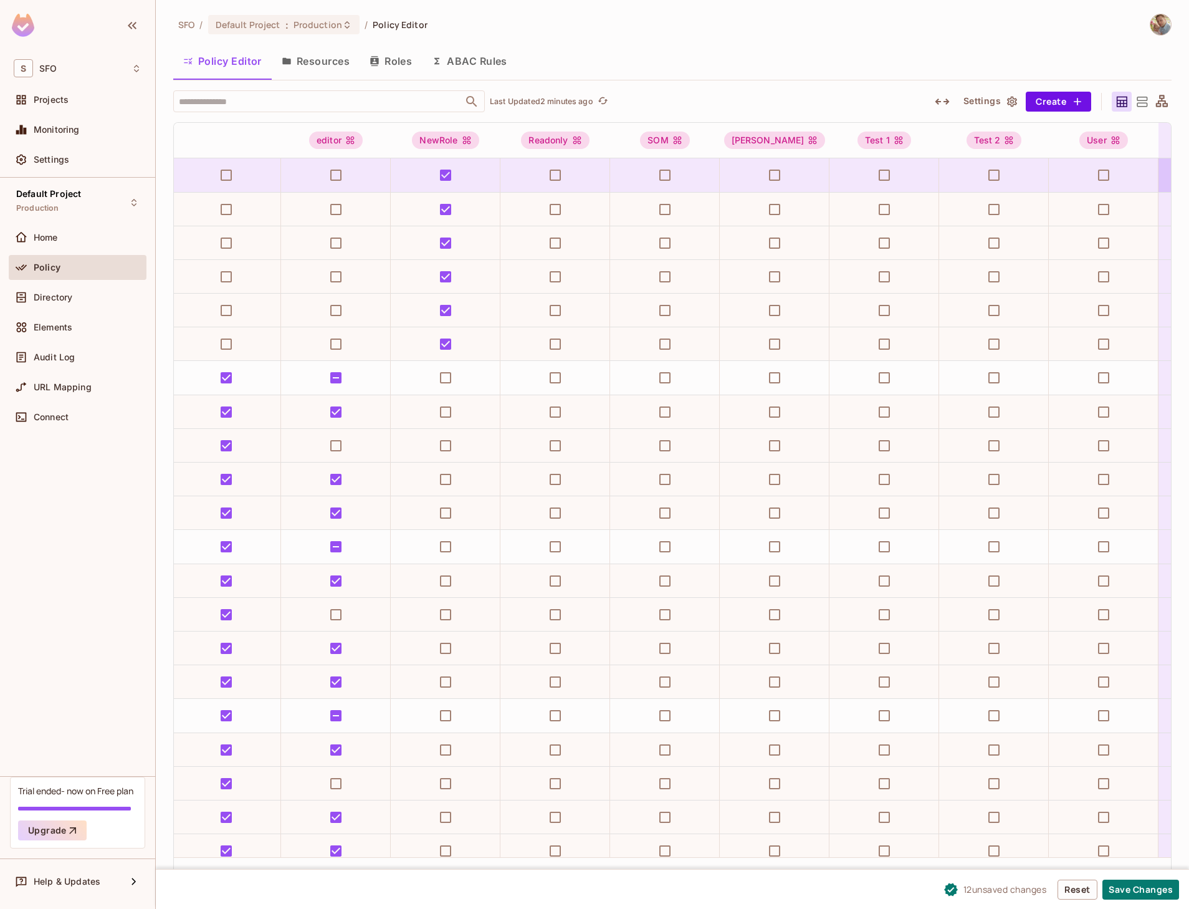
scroll to position [0, 459]
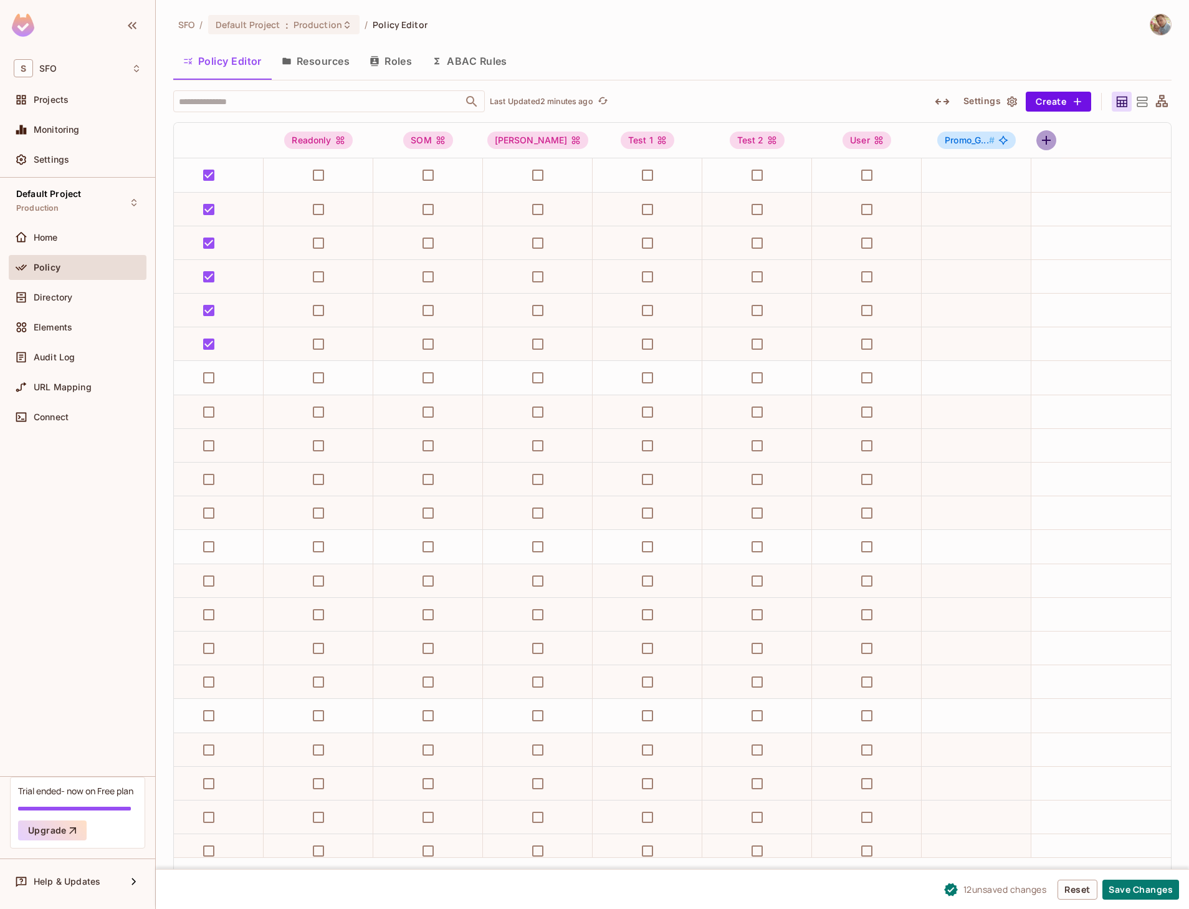
click at [1043, 136] on icon "button" at bounding box center [1046, 140] width 15 height 15
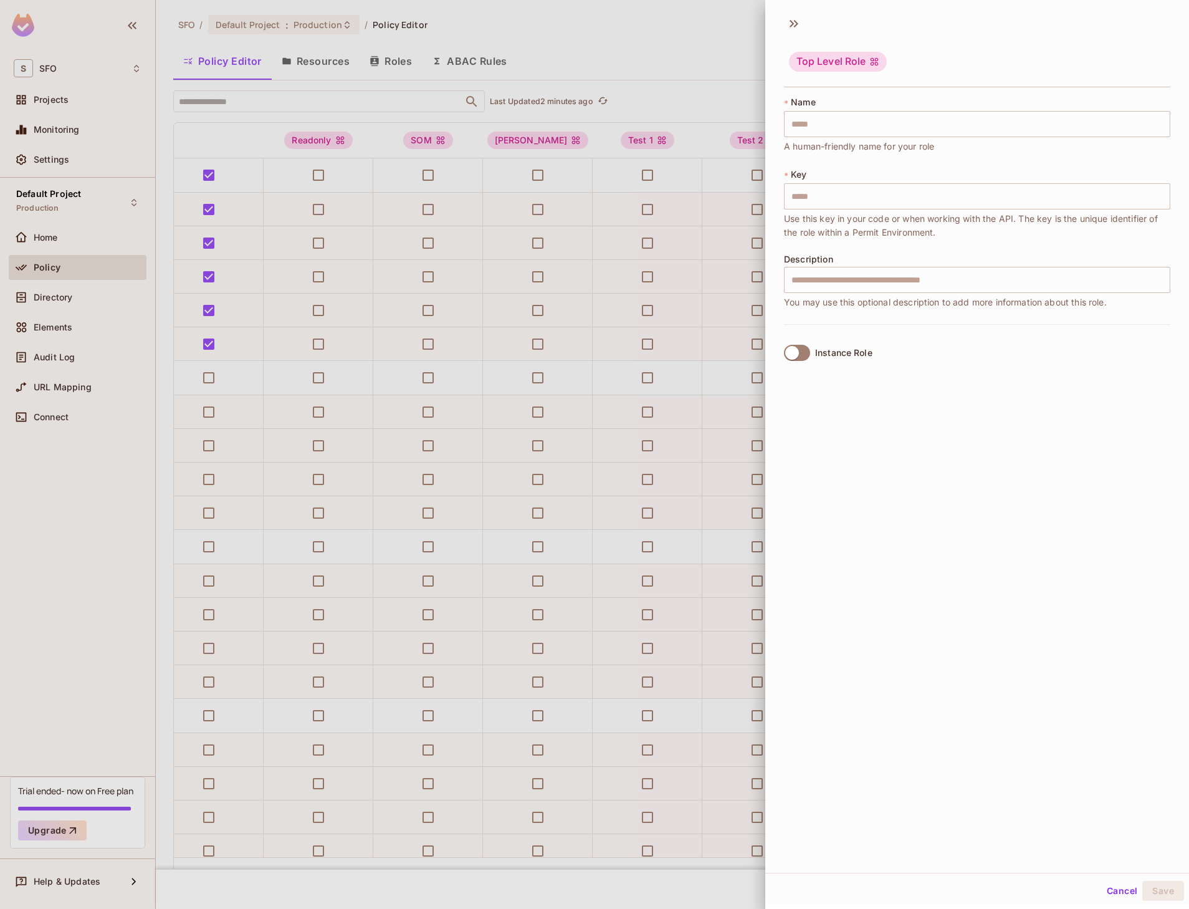
click at [716, 79] on div at bounding box center [594, 454] width 1189 height 909
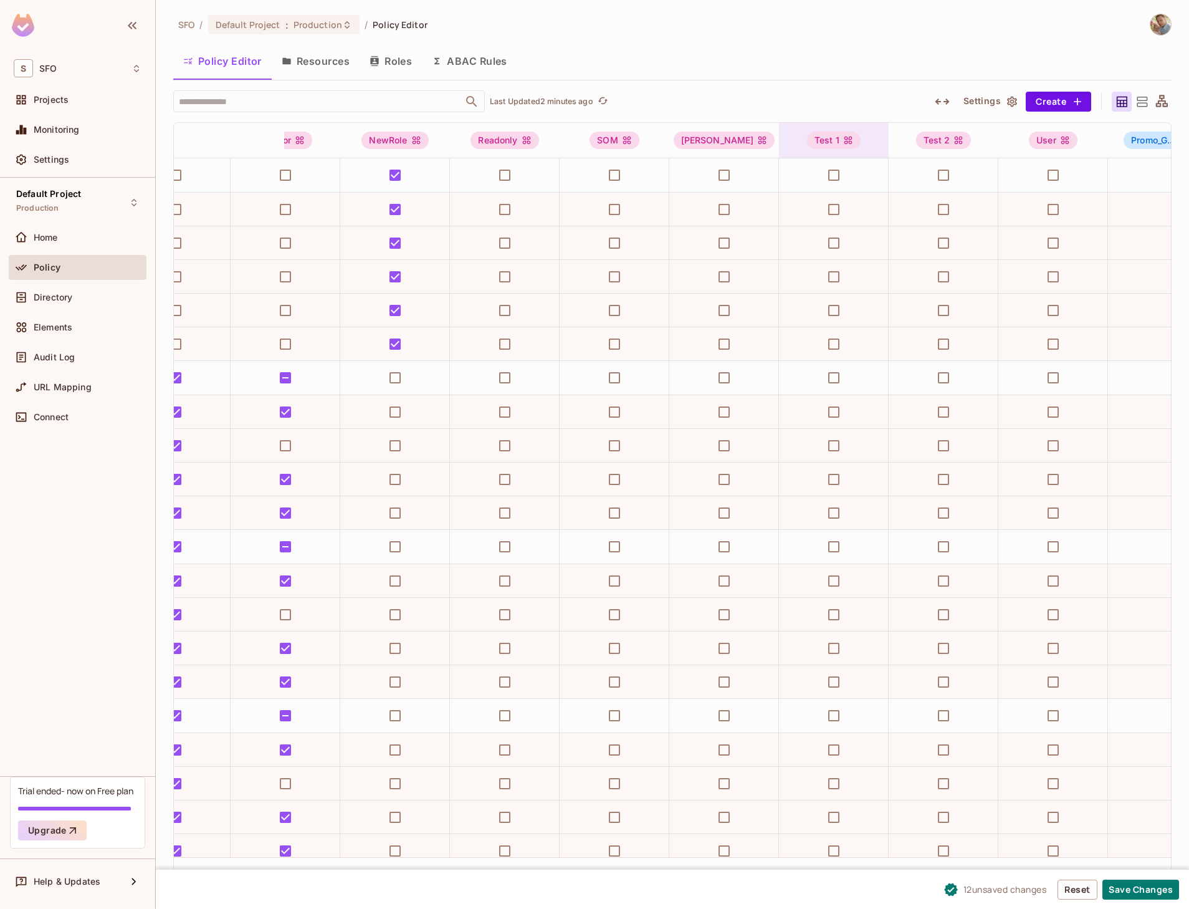
scroll to position [0, 0]
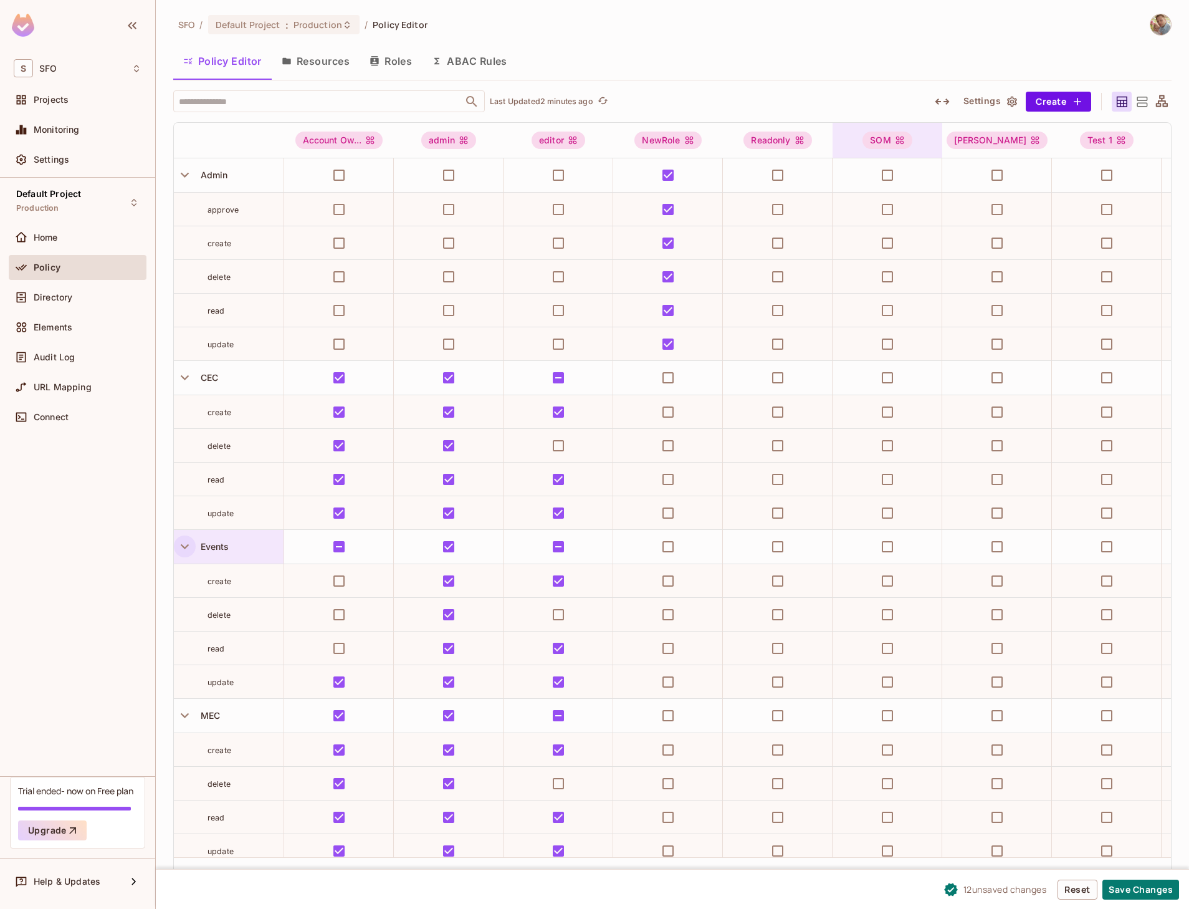
click at [925, 135] on div "SOM" at bounding box center [888, 140] width 110 height 17
click at [941, 103] on div at bounding box center [594, 454] width 1189 height 909
click at [939, 103] on icon "button" at bounding box center [942, 101] width 15 height 15
click at [939, 103] on icon "button" at bounding box center [943, 101] width 14 height 6
click at [1091, 891] on button "Reset" at bounding box center [1078, 889] width 40 height 20
